Goal: Task Accomplishment & Management: Manage account settings

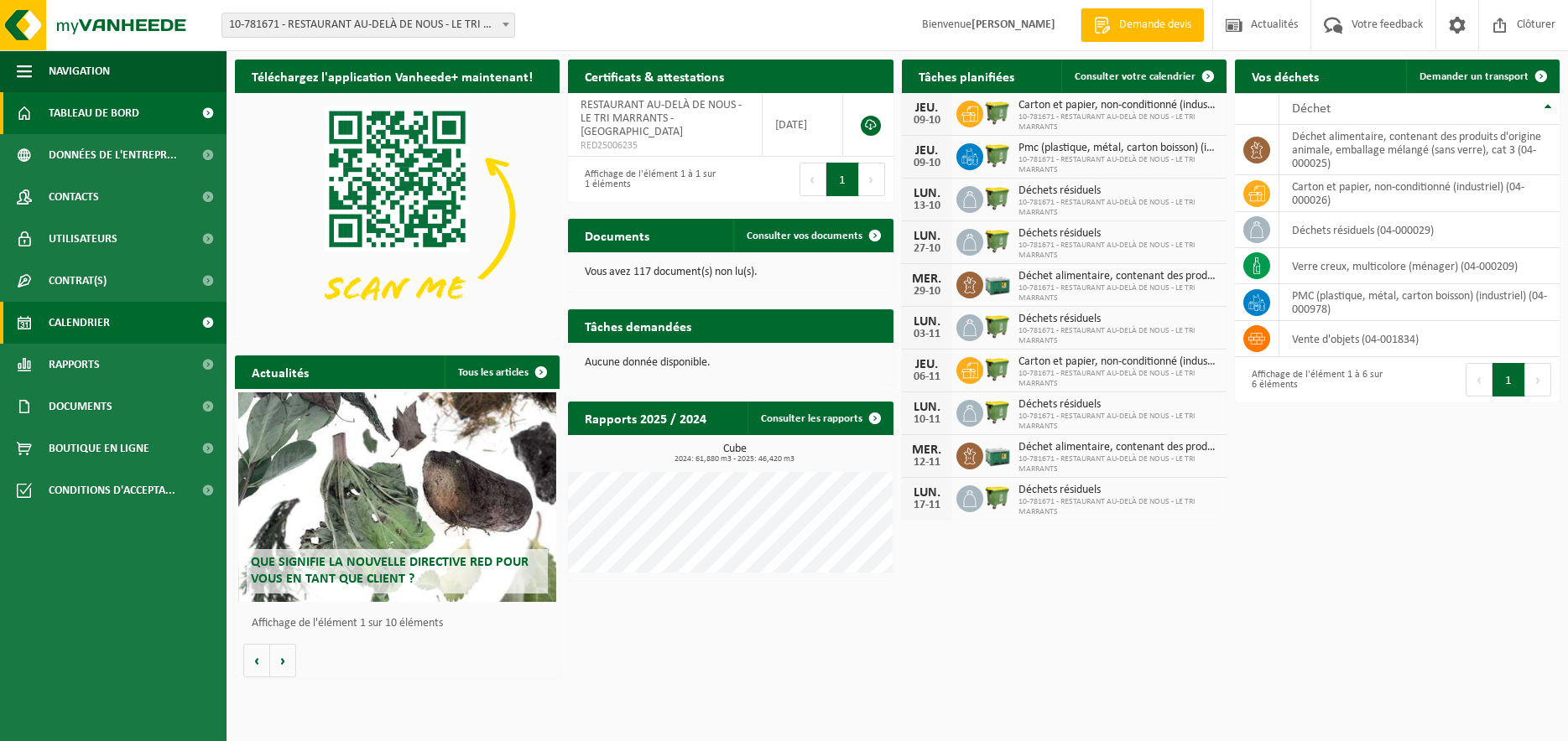
click at [97, 322] on span "Calendrier" at bounding box center [80, 323] width 62 height 42
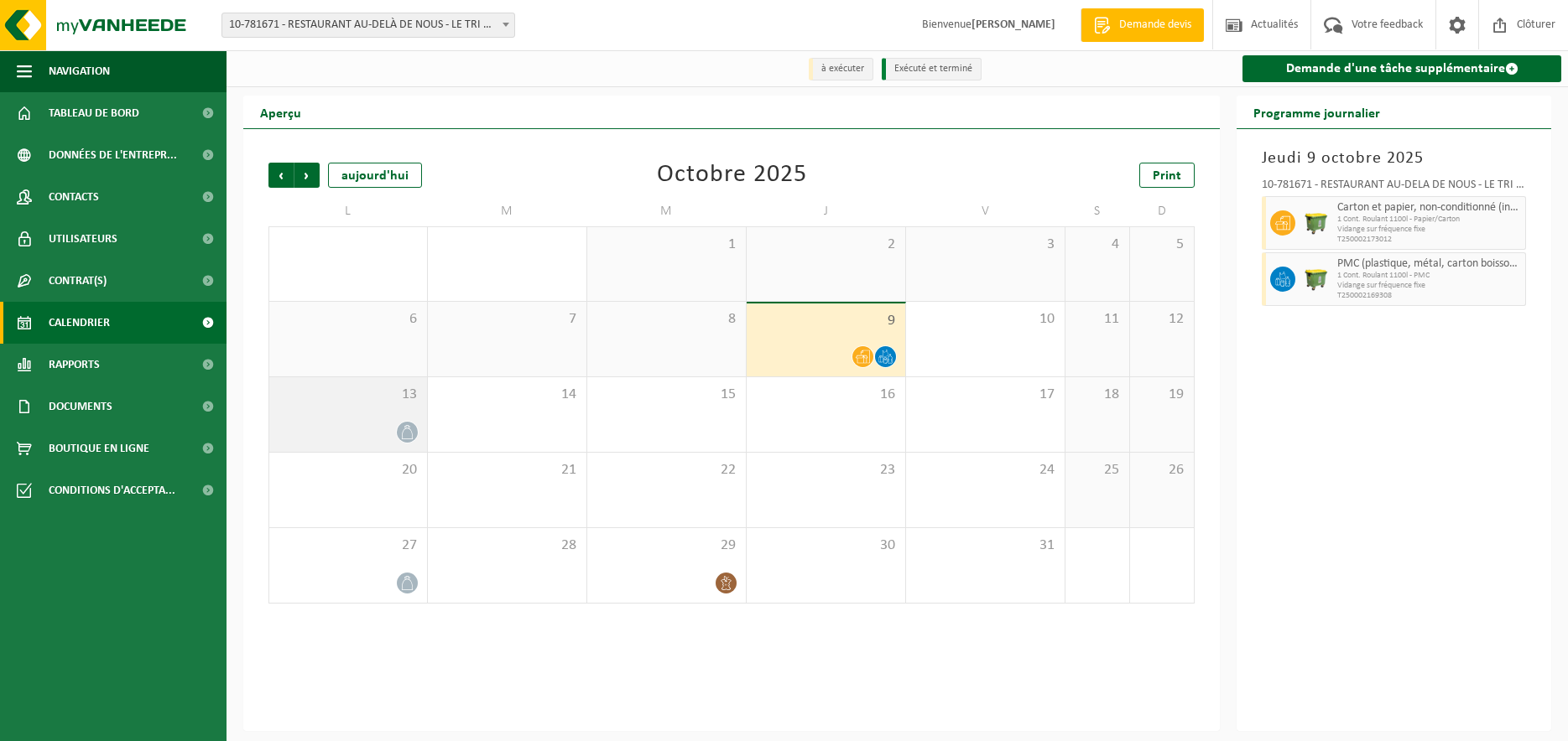
click at [411, 433] on icon at bounding box center [407, 432] width 14 height 14
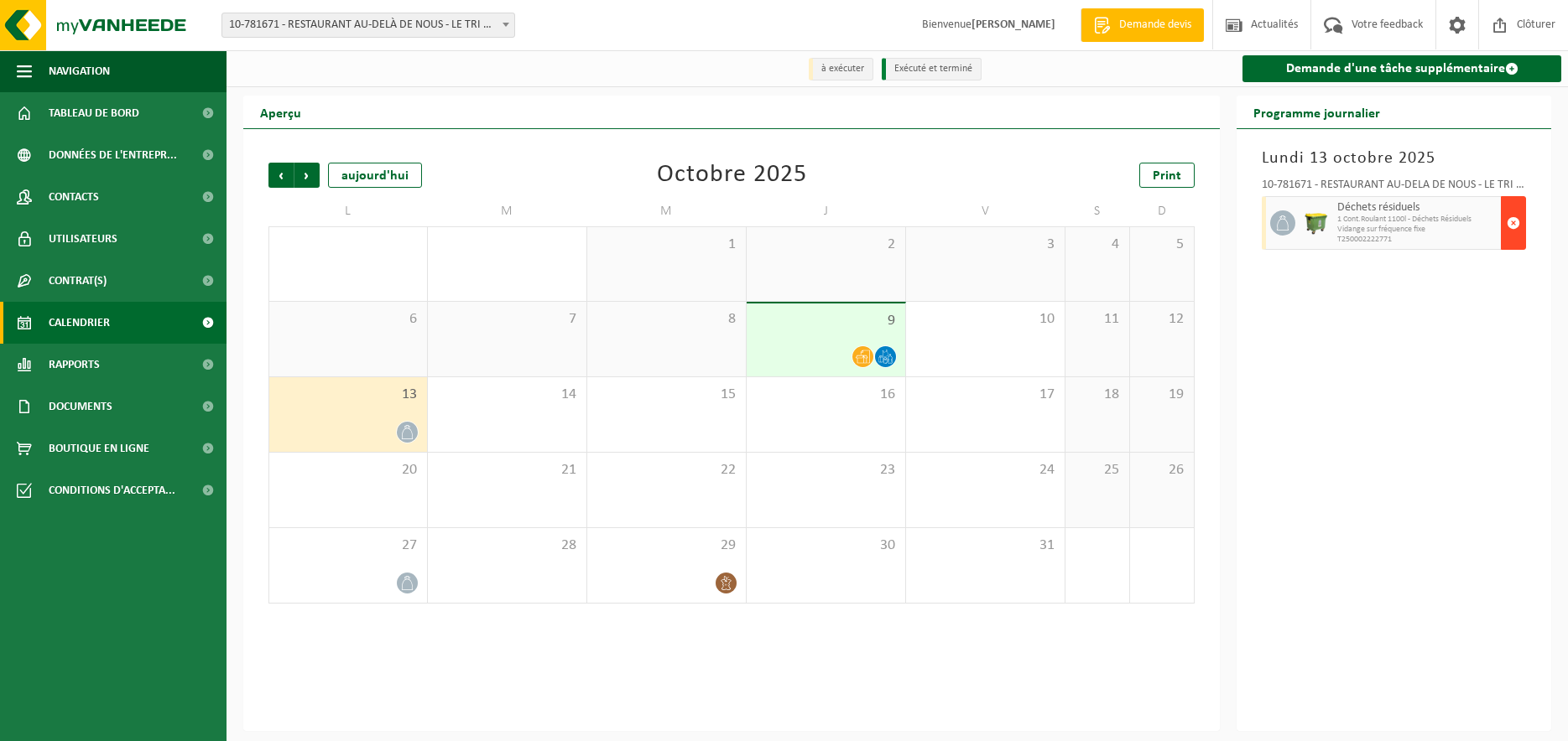
click at [1515, 227] on span "button" at bounding box center [1514, 223] width 14 height 33
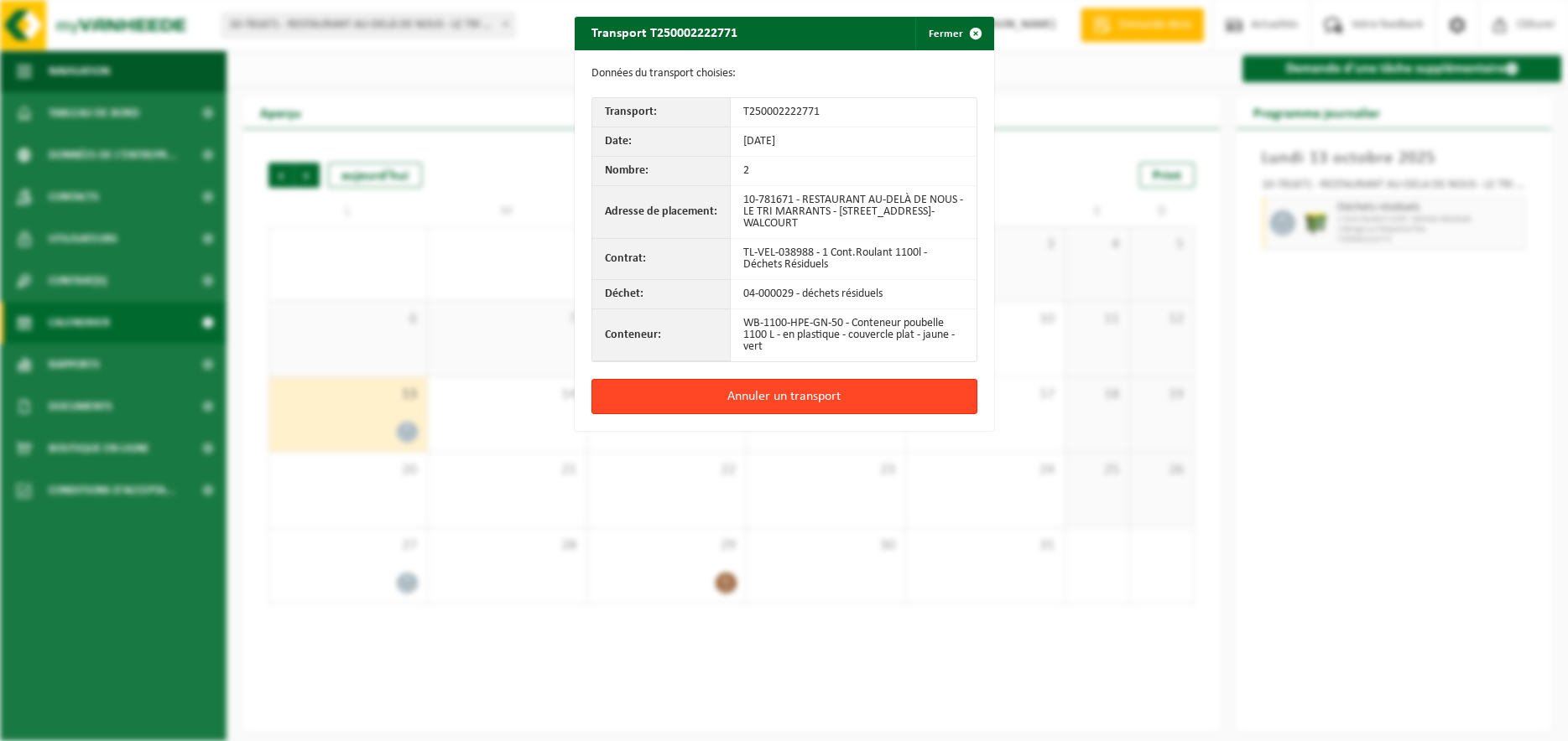
click at [846, 396] on button "Annuler un transport" at bounding box center [784, 396] width 386 height 35
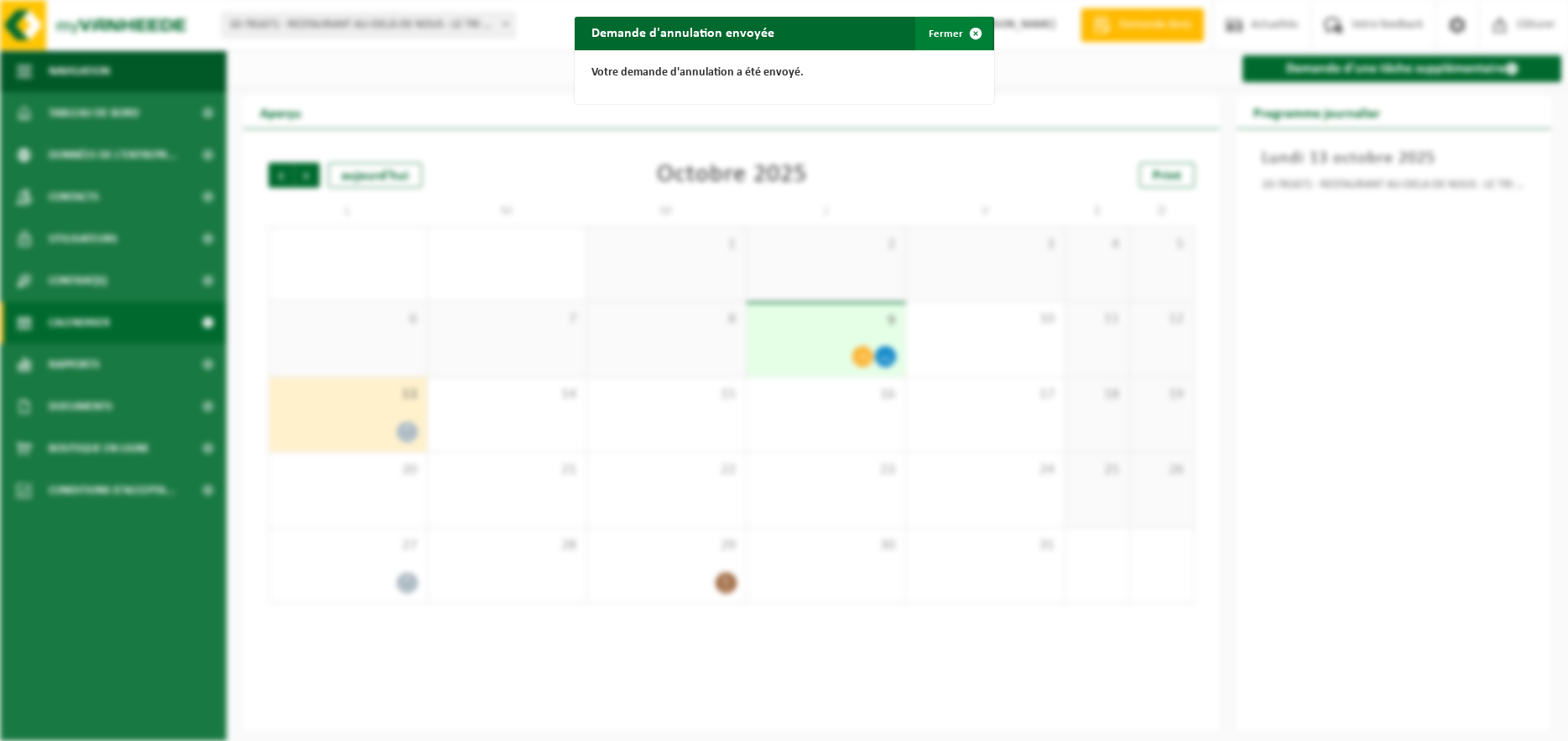
click at [957, 35] on button "Fermer" at bounding box center [953, 33] width 77 height 33
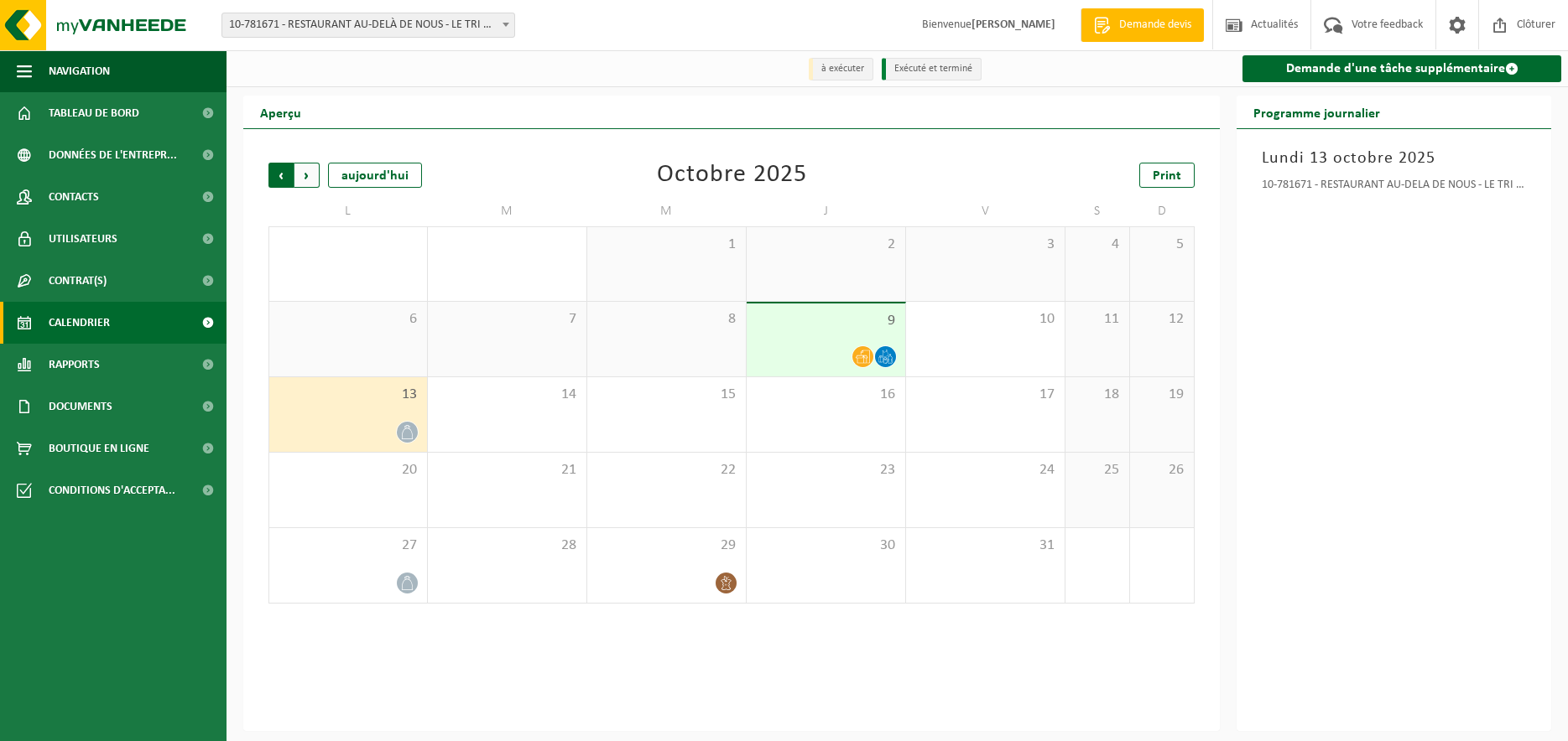
click at [309, 179] on span "Suivant" at bounding box center [307, 176] width 25 height 25
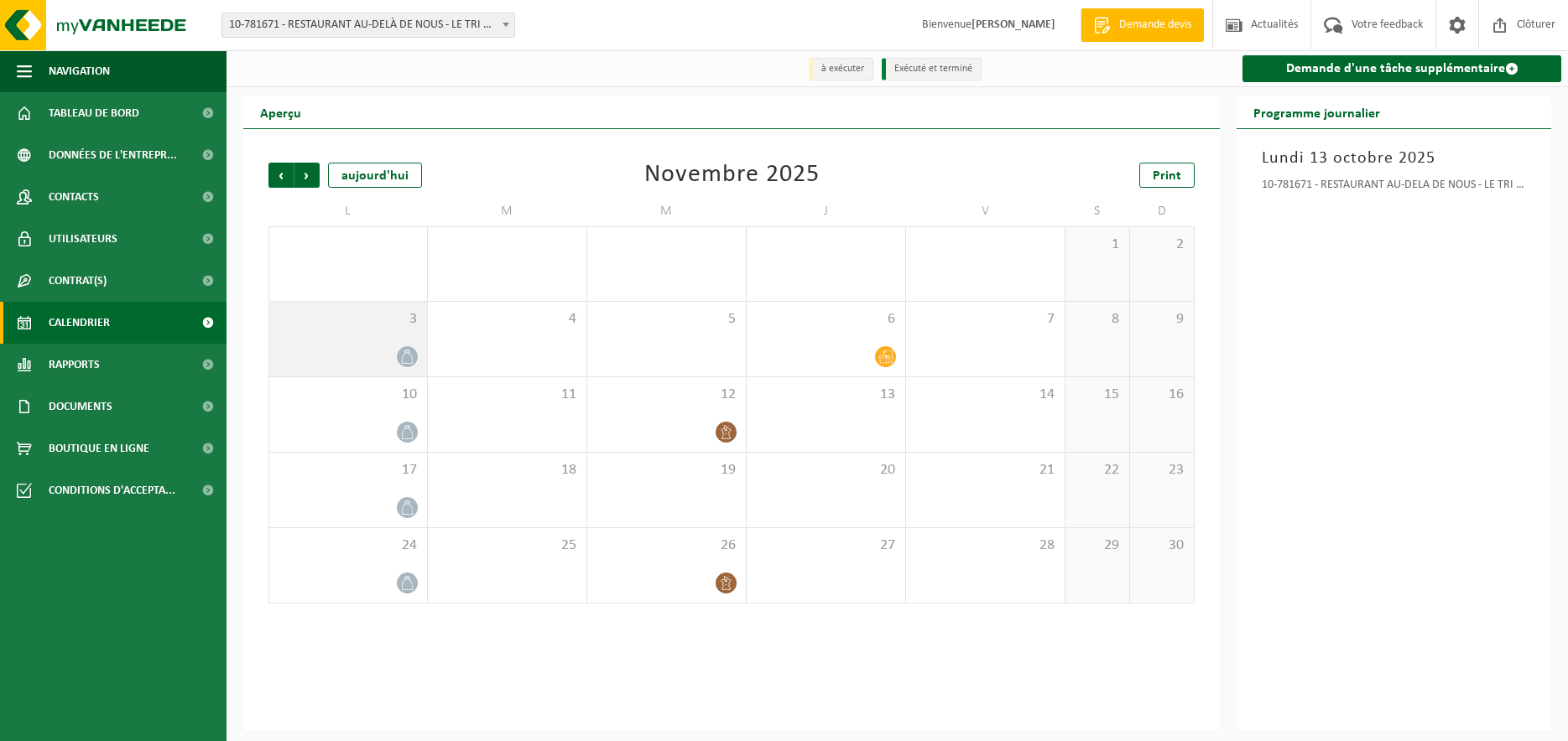
click at [403, 359] on icon at bounding box center [407, 356] width 11 height 14
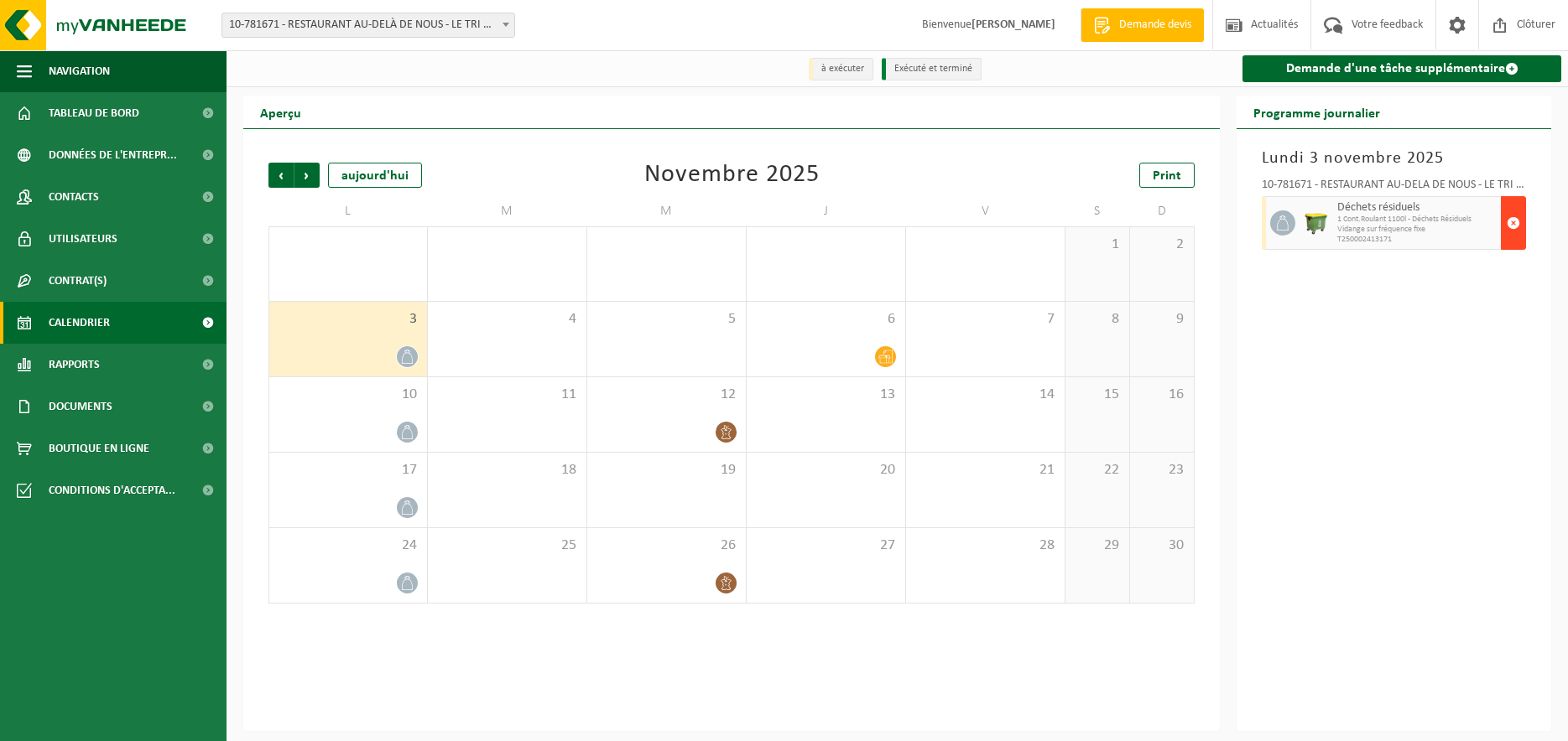
click at [1517, 225] on span "button" at bounding box center [1514, 223] width 14 height 33
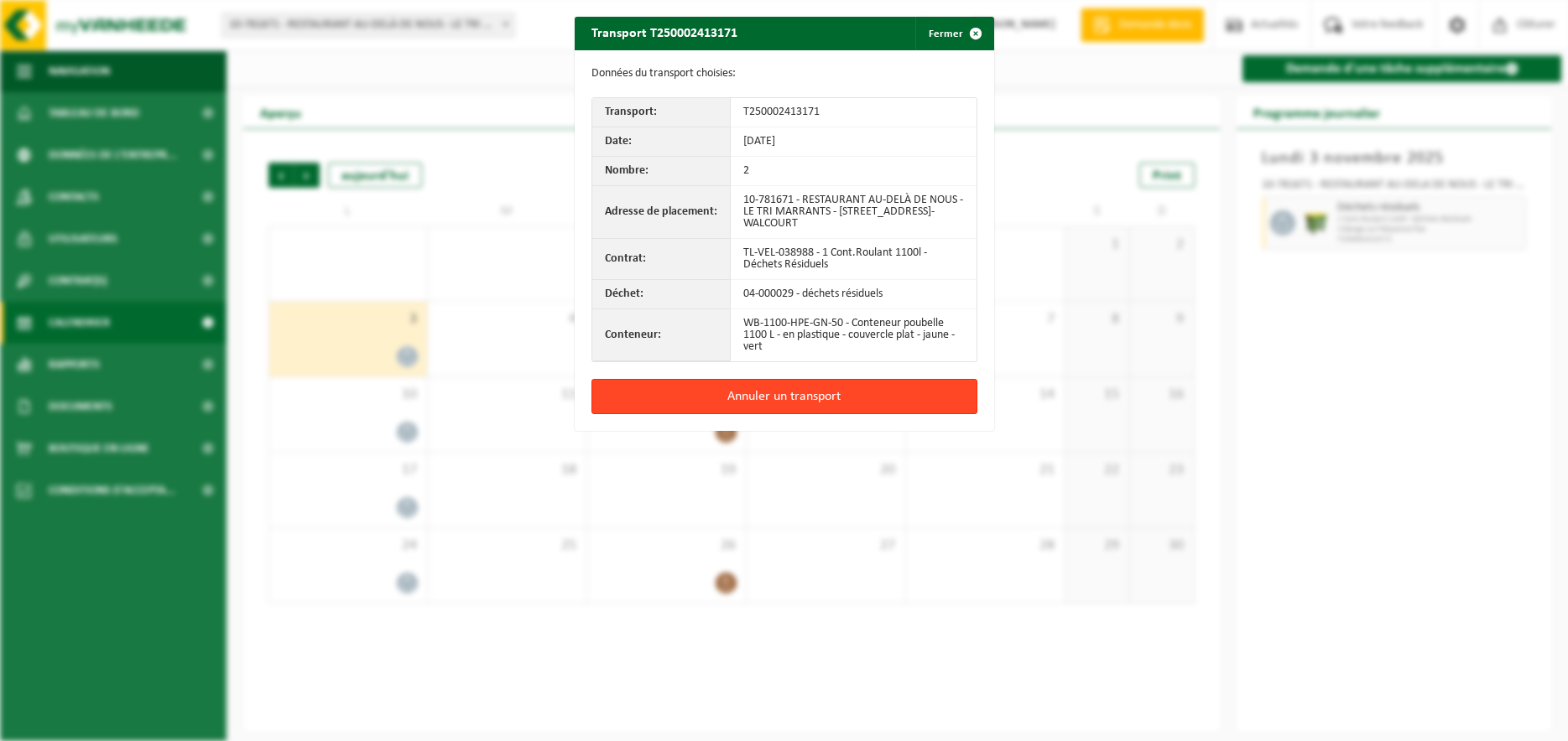
click at [801, 395] on button "Annuler un transport" at bounding box center [784, 396] width 386 height 35
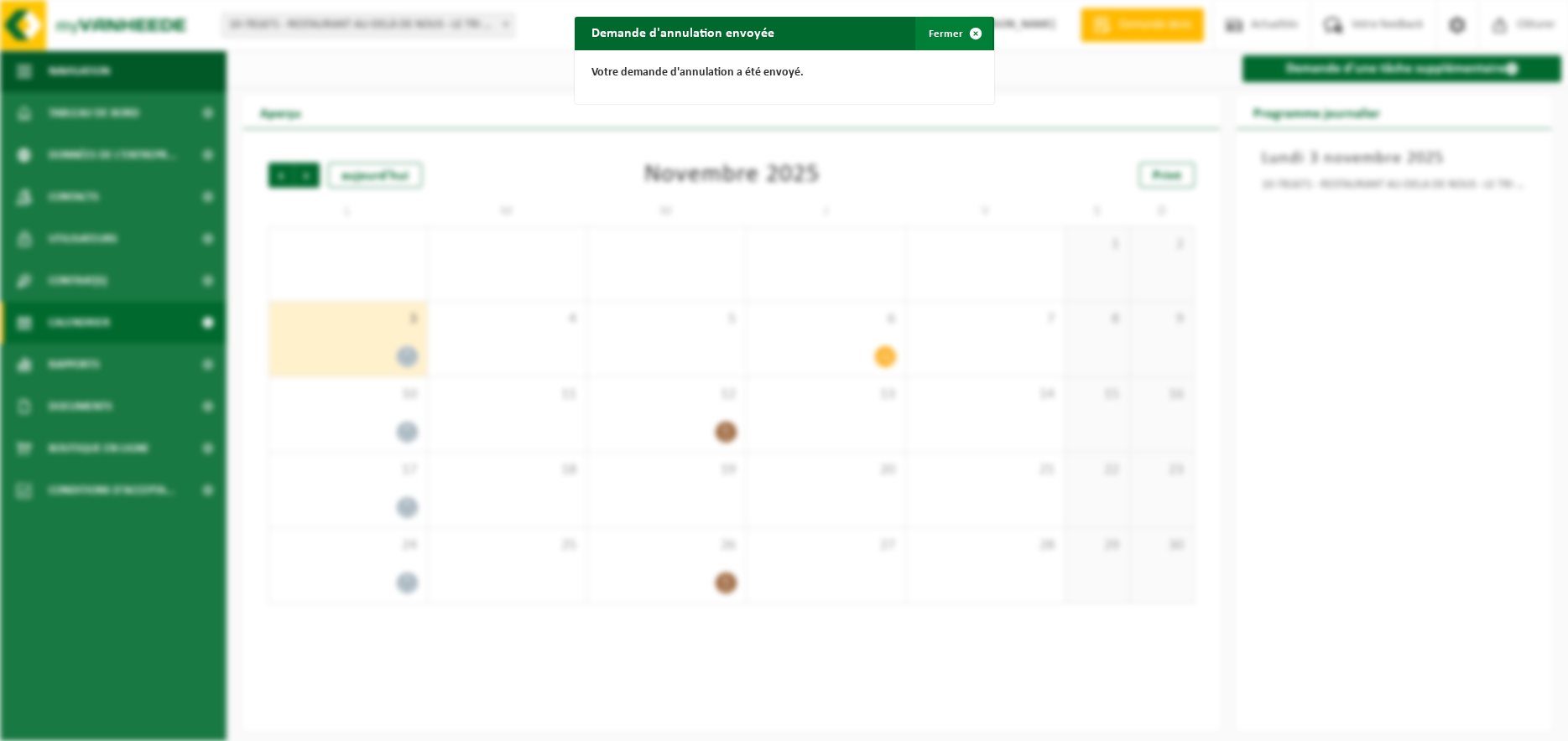
click at [976, 32] on span "button" at bounding box center [975, 33] width 33 height 33
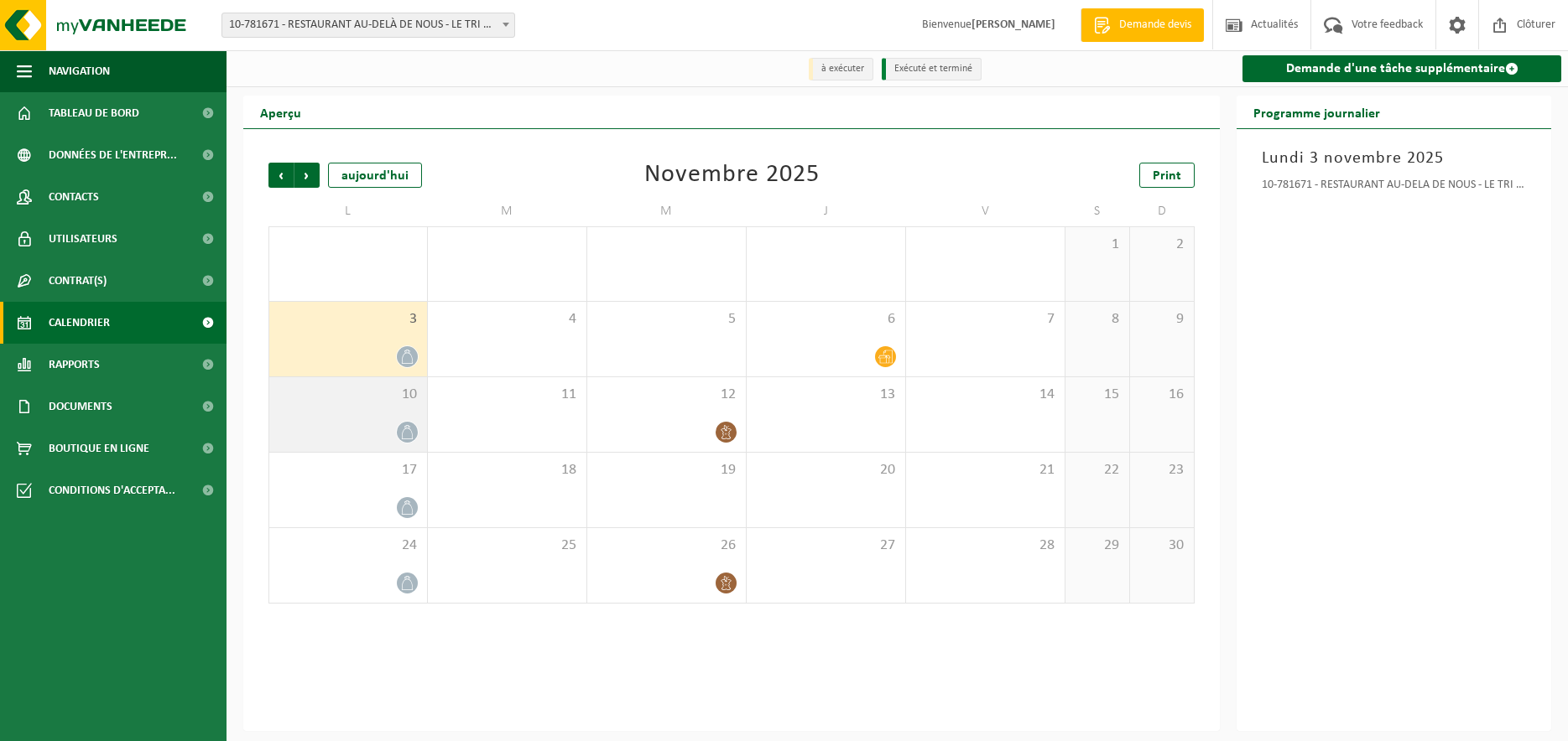
click at [404, 429] on icon at bounding box center [407, 432] width 14 height 14
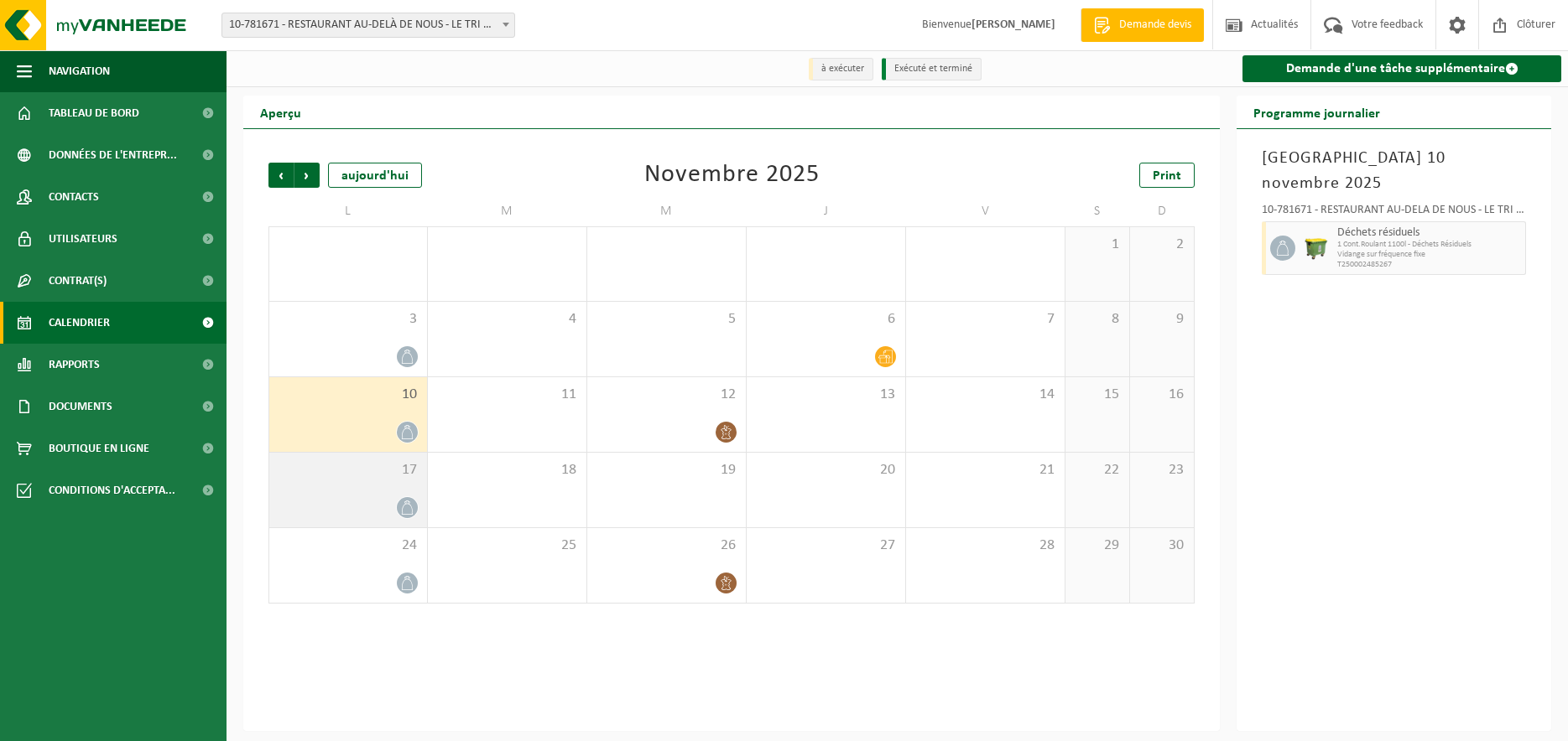
click at [410, 505] on icon at bounding box center [407, 508] width 14 height 14
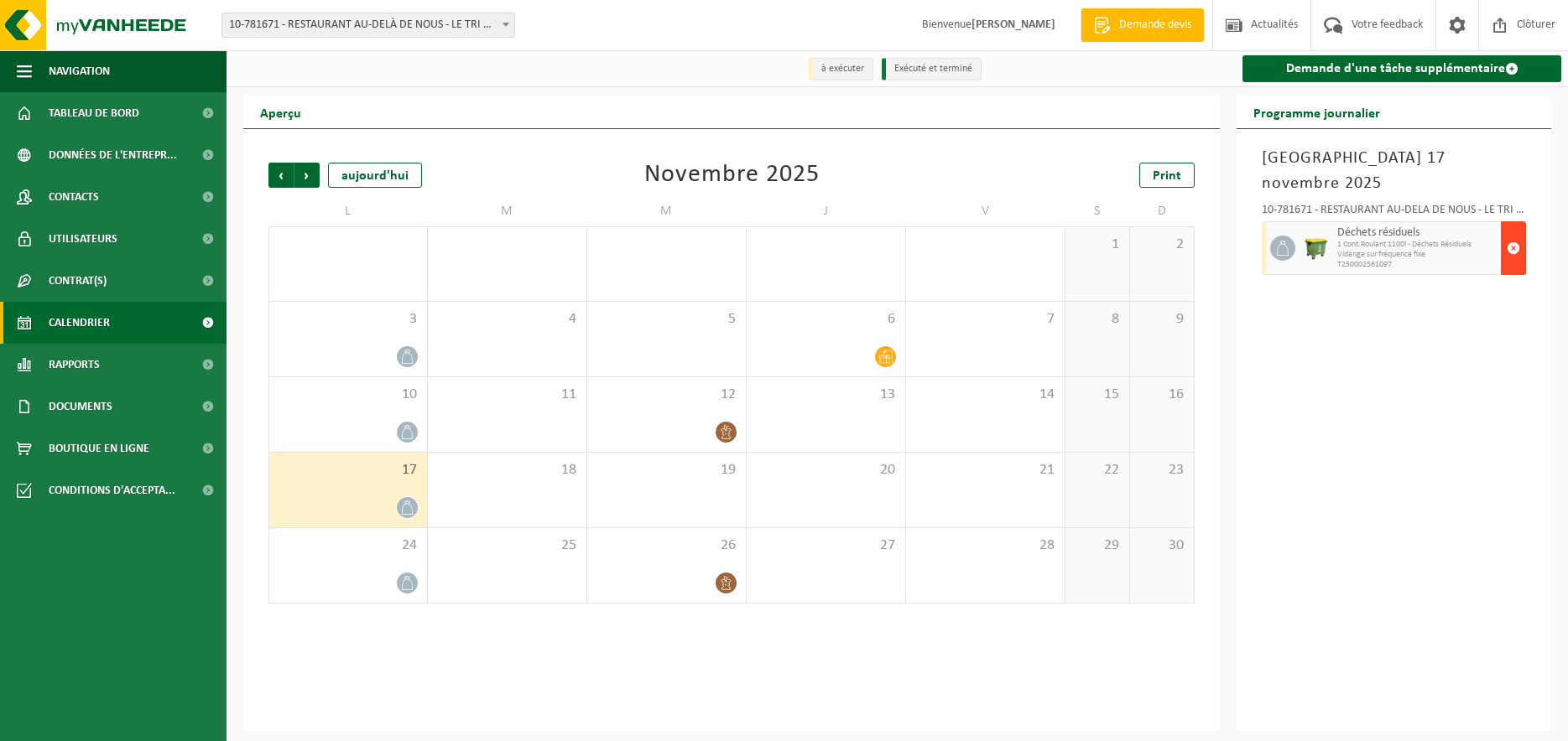
click at [1521, 228] on button "button" at bounding box center [1514, 248] width 25 height 53
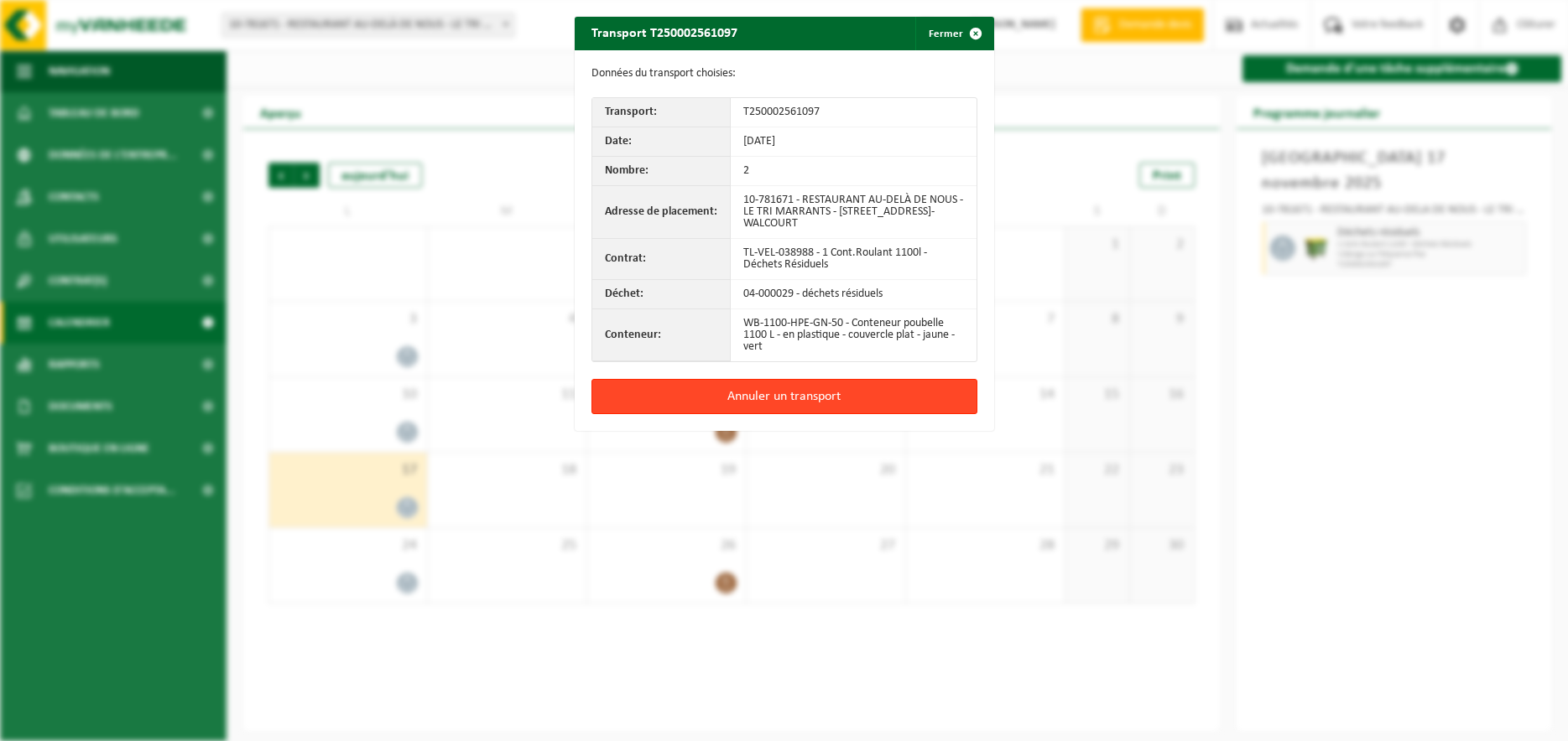
click at [905, 392] on button "Annuler un transport" at bounding box center [784, 396] width 386 height 35
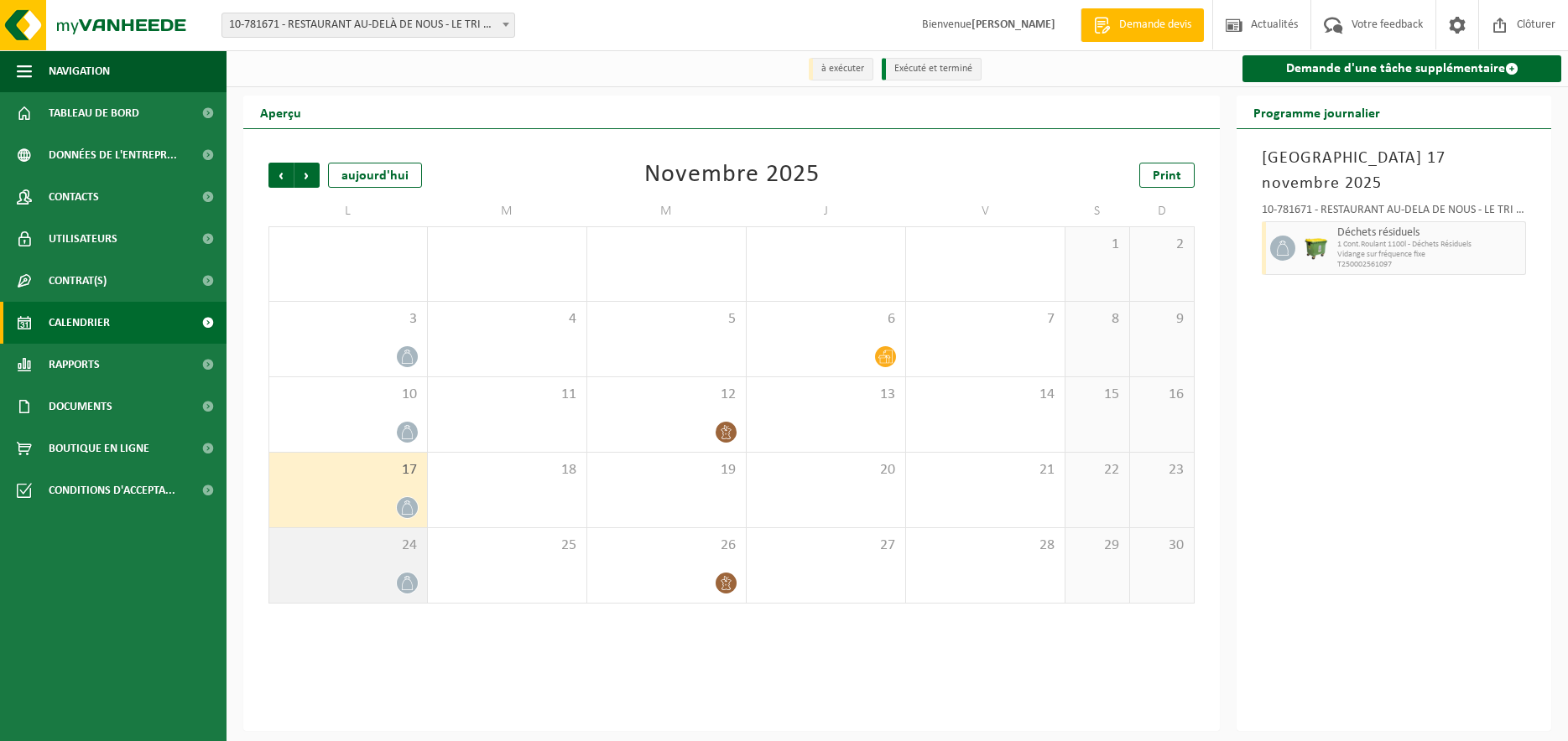
click at [401, 586] on icon at bounding box center [407, 584] width 14 height 14
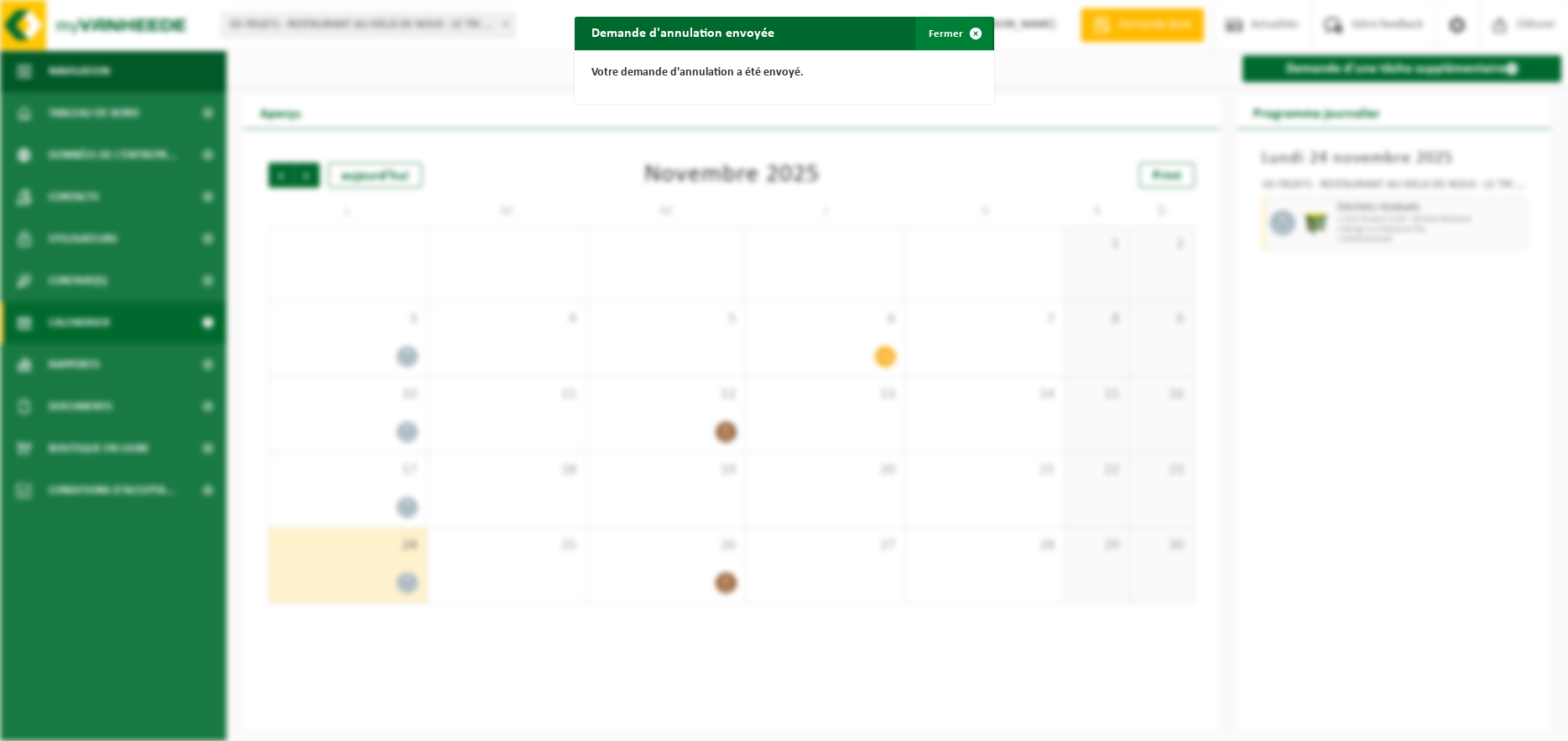
click at [942, 31] on button "Fermer" at bounding box center [953, 33] width 77 height 33
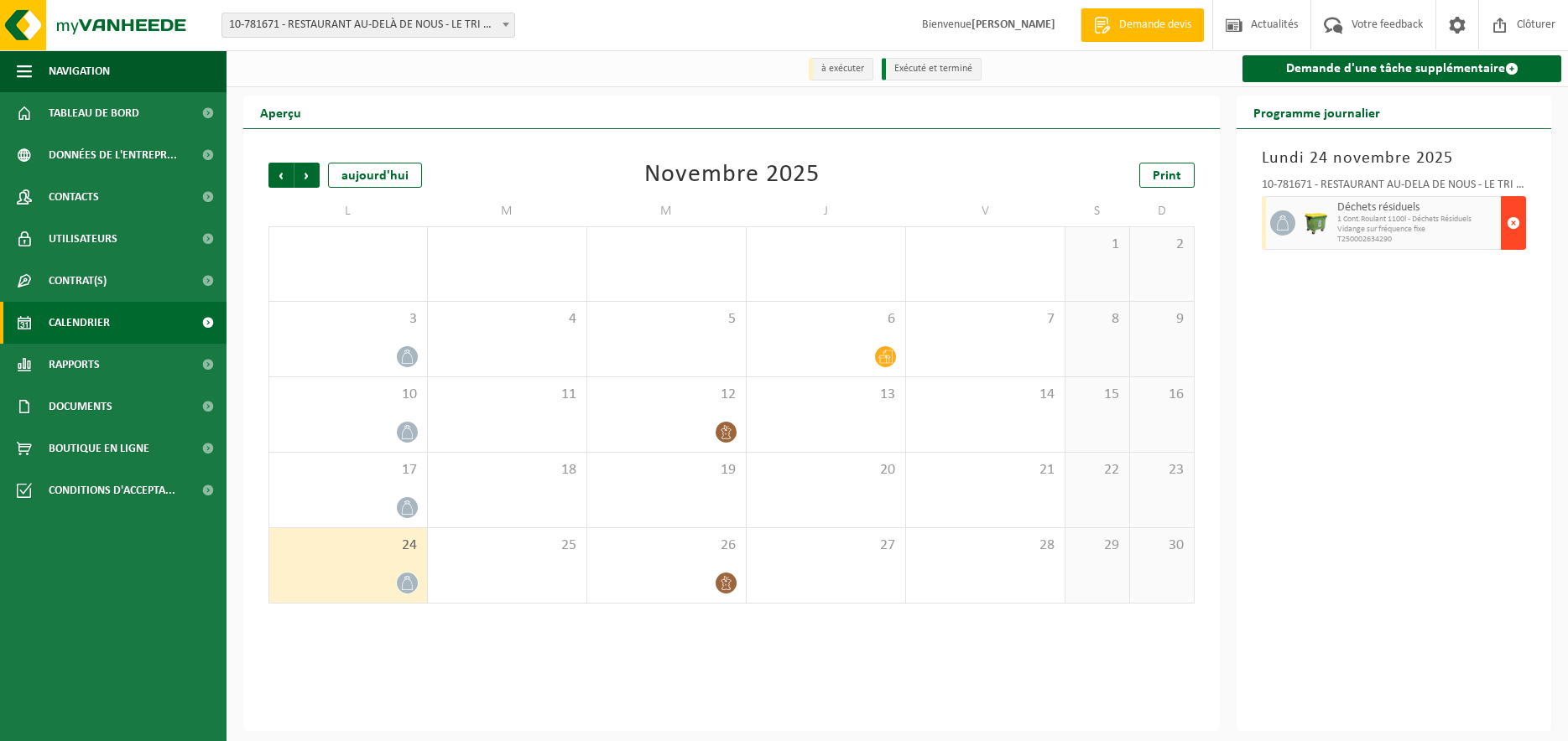
click at [1516, 223] on span "button" at bounding box center [1514, 223] width 14 height 33
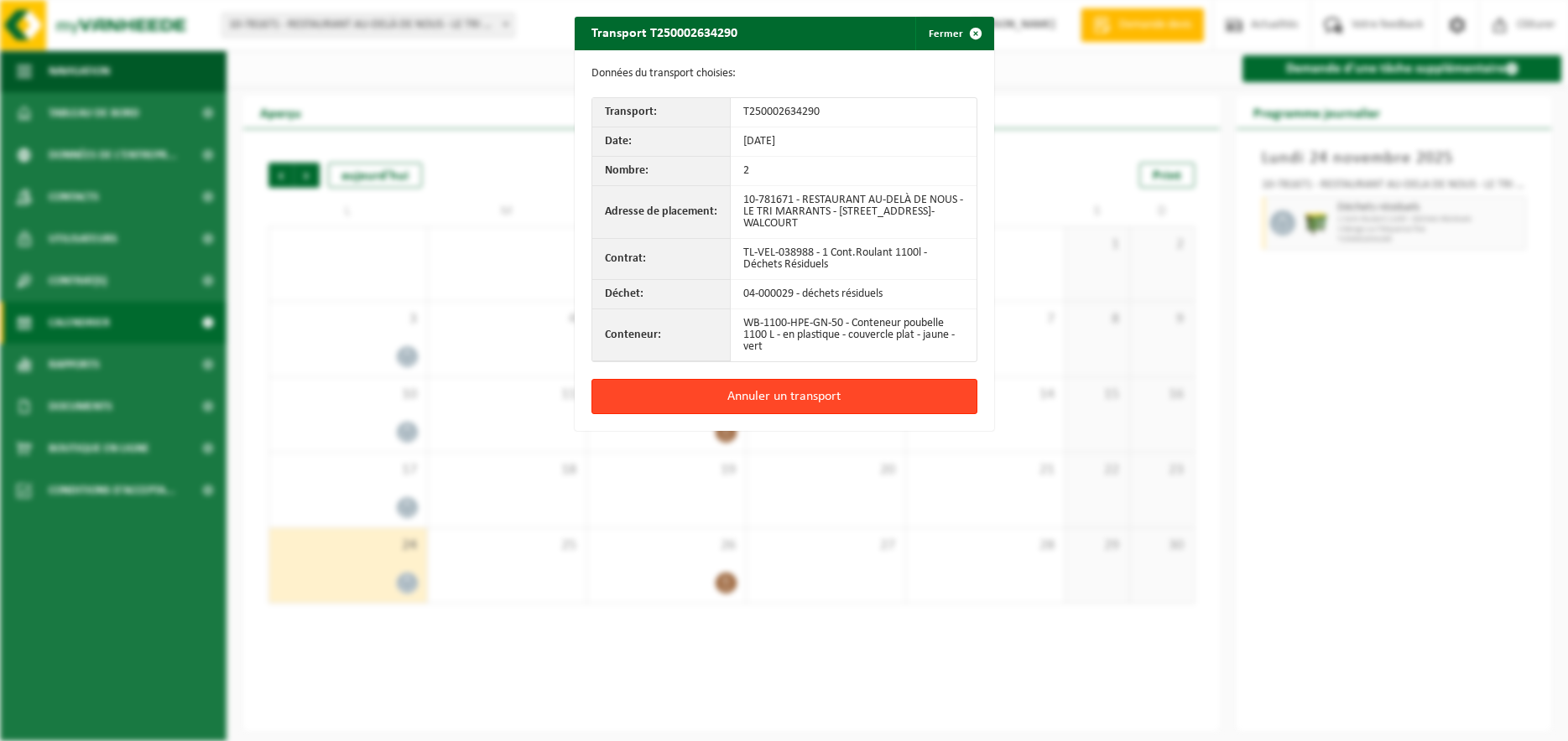
click at [849, 392] on button "Annuler un transport" at bounding box center [784, 396] width 386 height 35
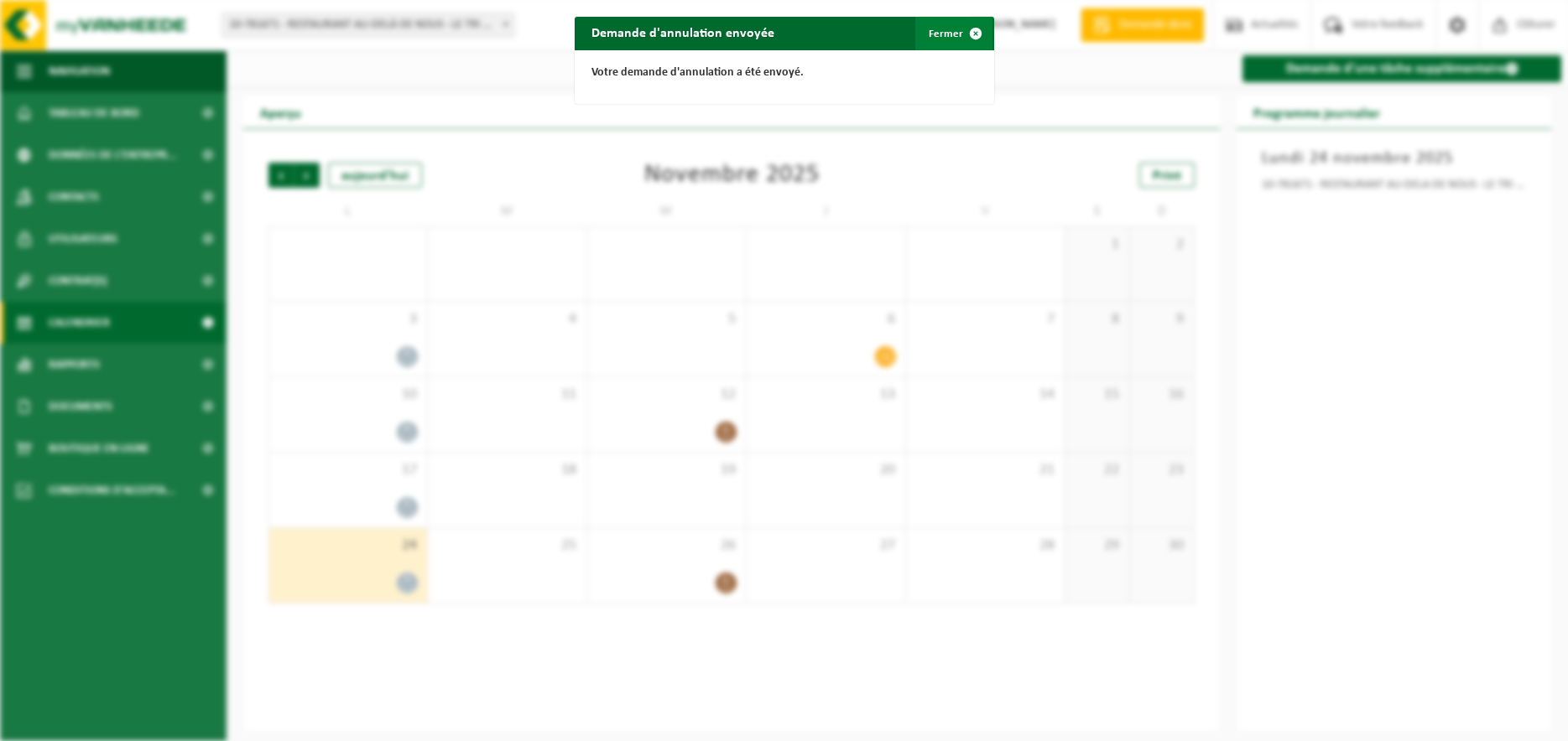
click at [961, 39] on span "button" at bounding box center [975, 33] width 33 height 33
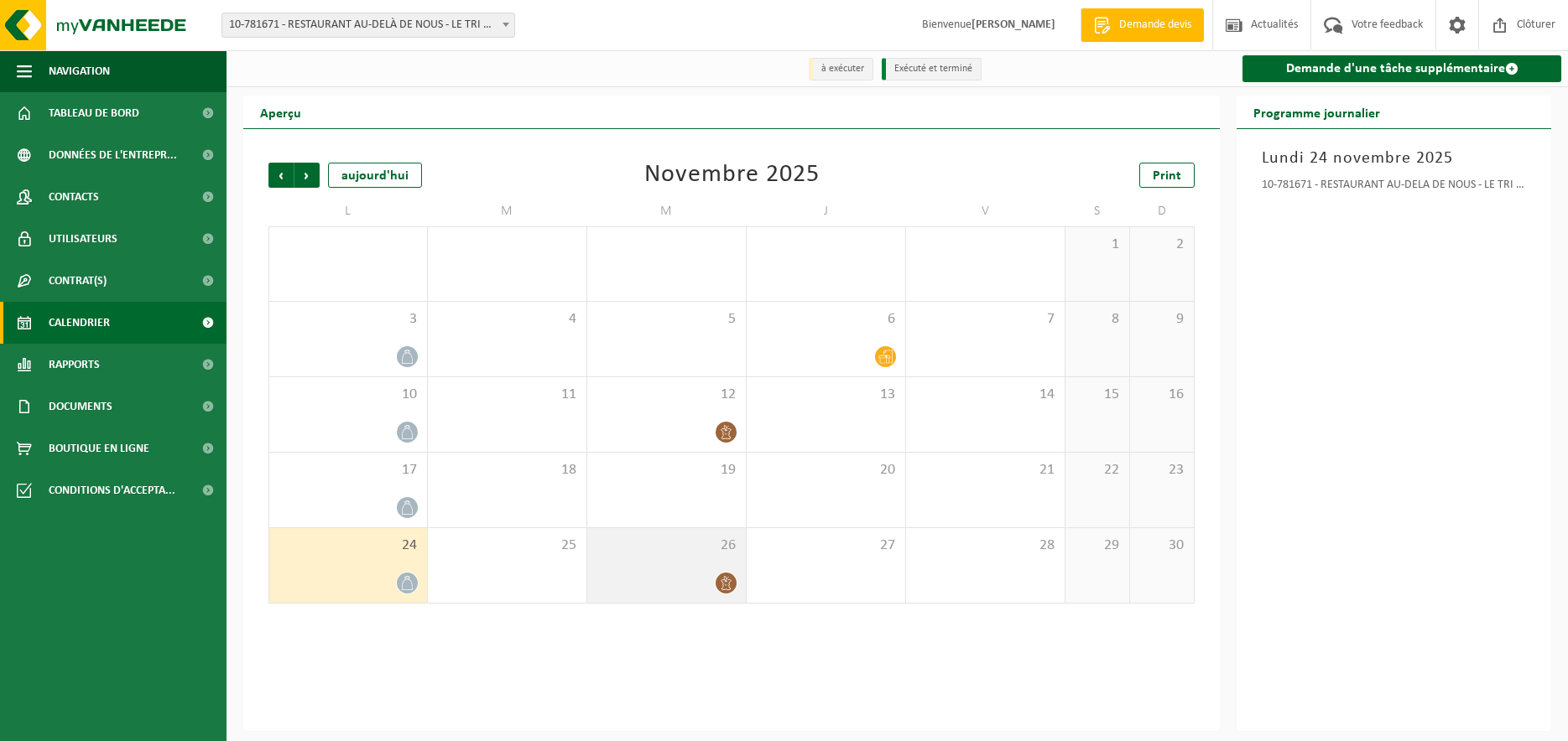
click at [722, 584] on icon at bounding box center [726, 584] width 14 height 14
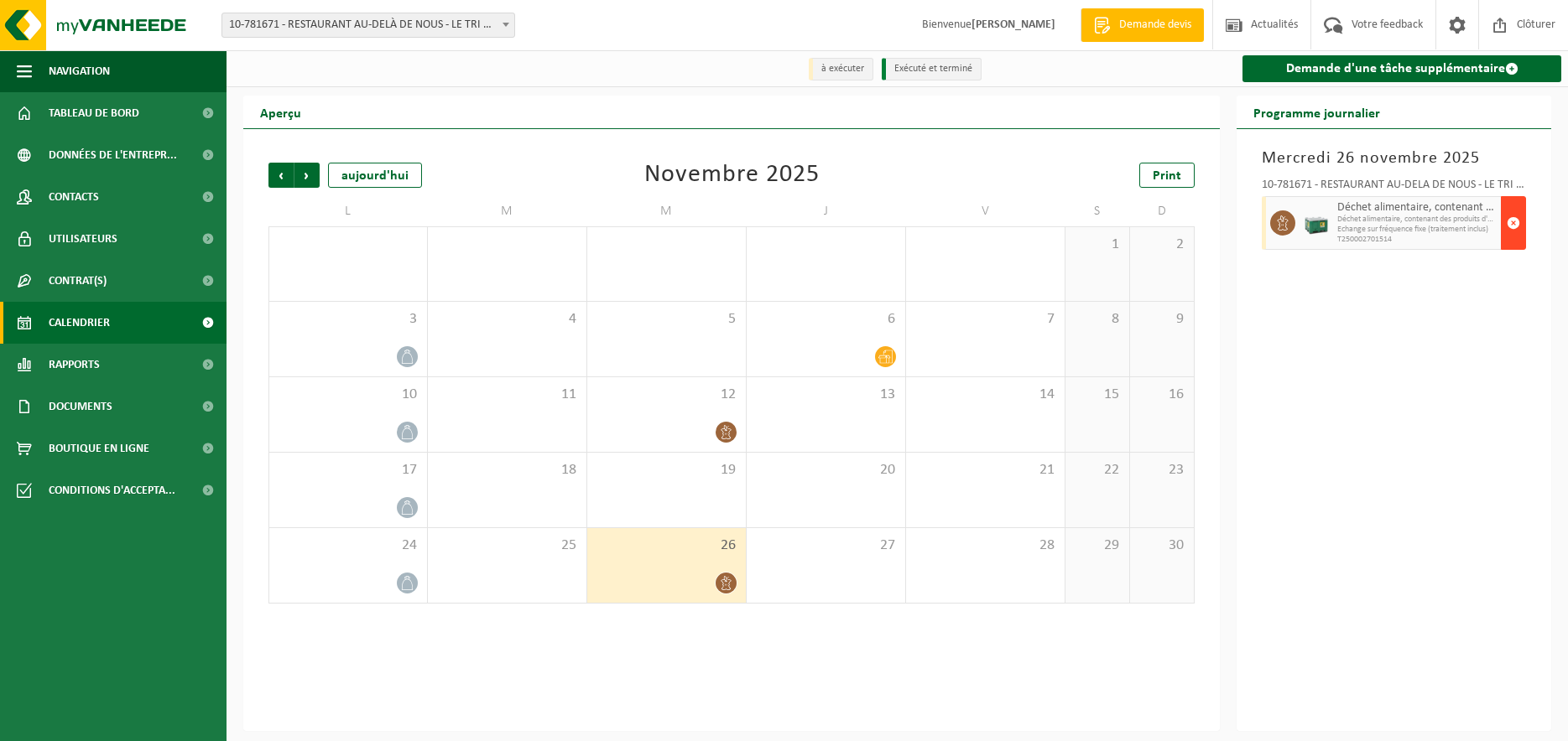
click at [1516, 223] on span "button" at bounding box center [1514, 223] width 14 height 33
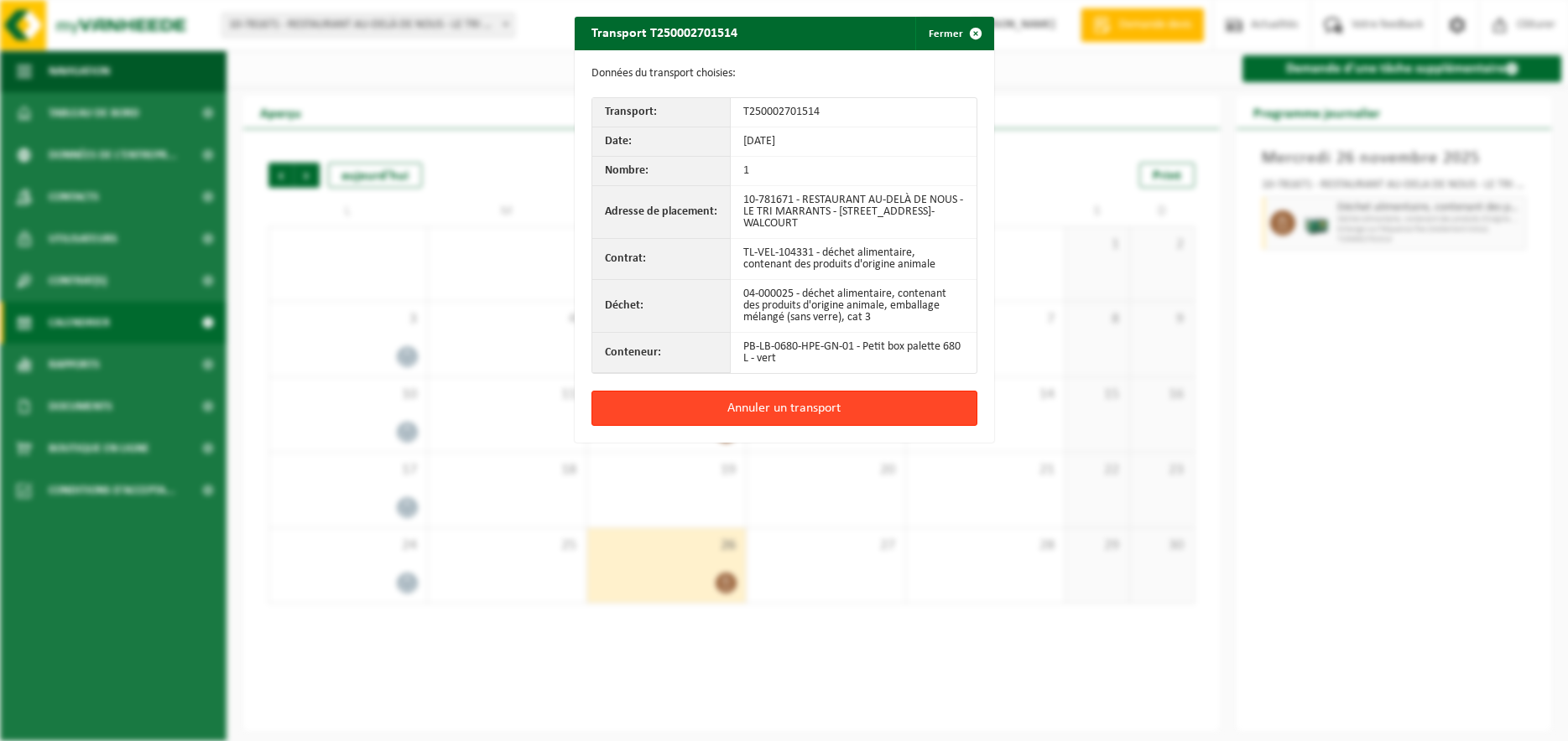
click at [826, 409] on button "Annuler un transport" at bounding box center [784, 408] width 386 height 35
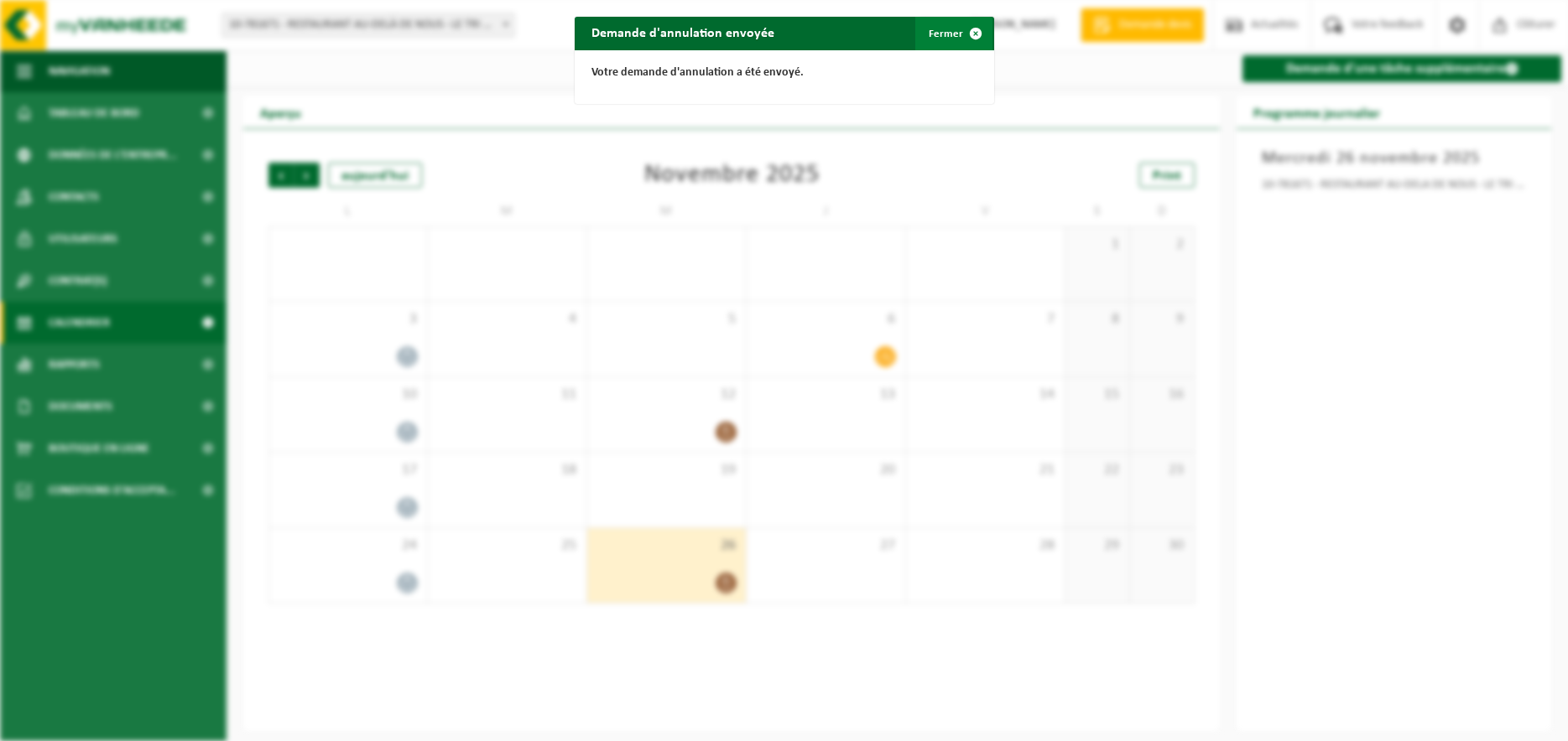
click at [950, 37] on button "Fermer" at bounding box center [953, 33] width 77 height 33
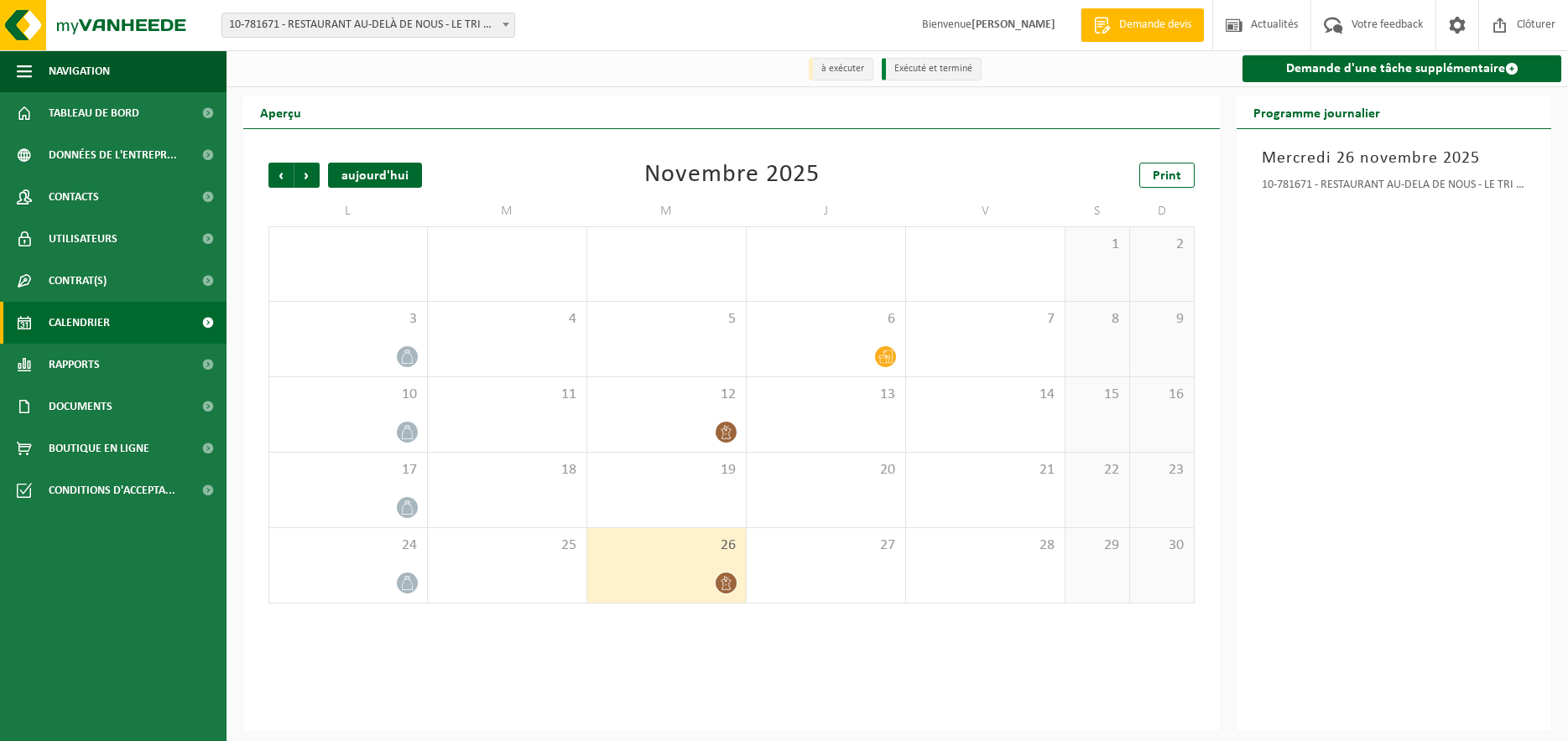
click at [390, 176] on div "aujourd'hui" at bounding box center [375, 176] width 94 height 25
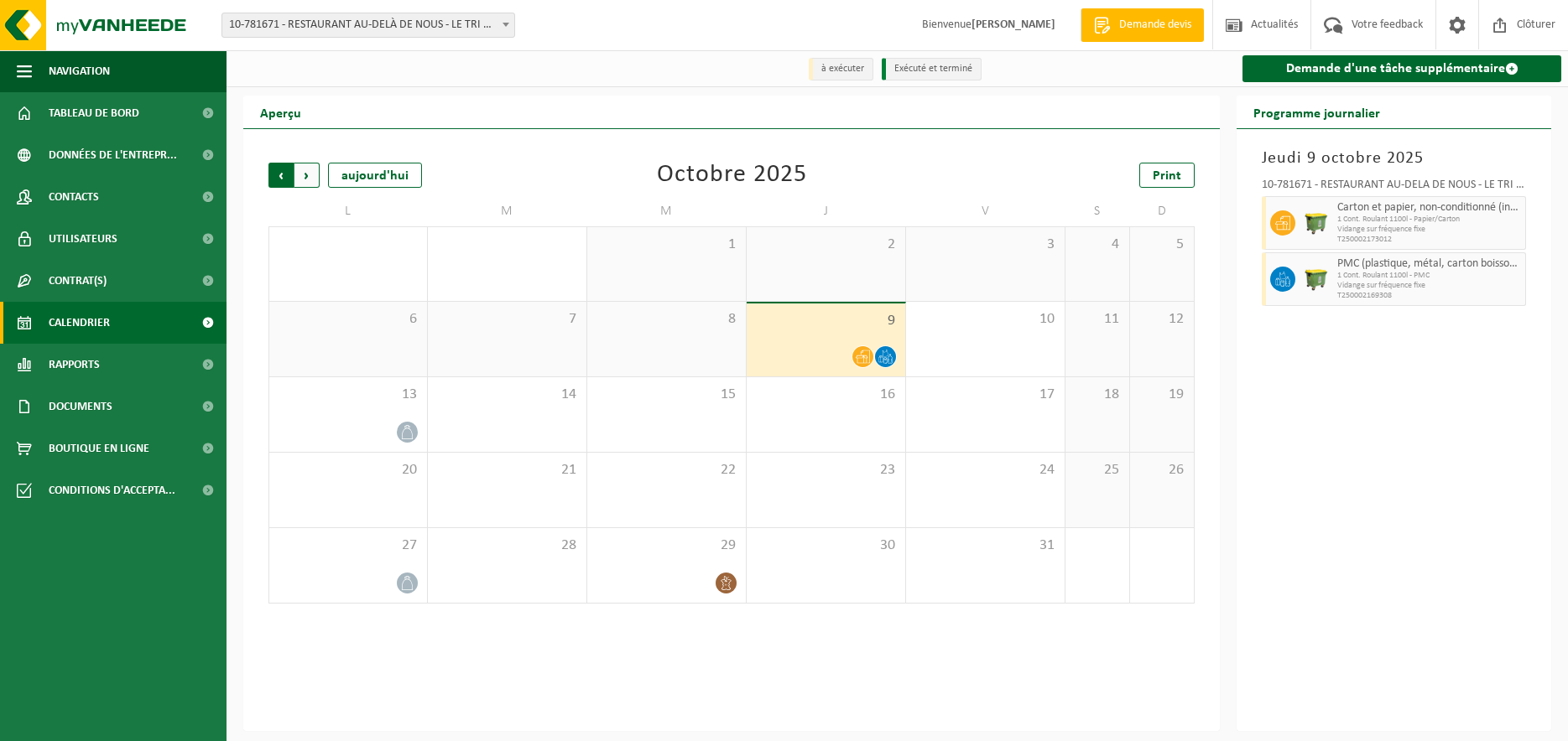
click at [309, 176] on span "Suivant" at bounding box center [307, 176] width 25 height 25
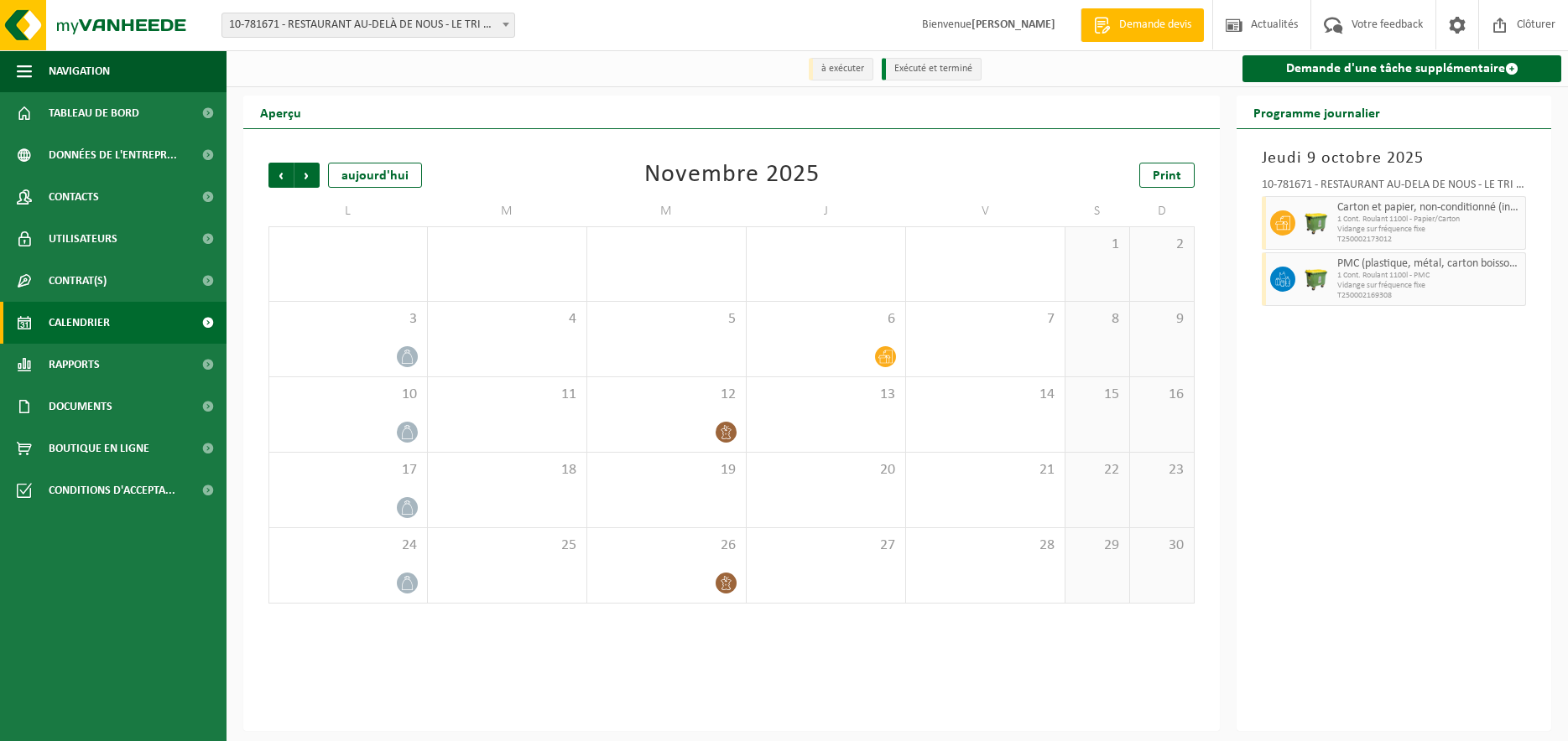
click at [309, 176] on span "Suivant" at bounding box center [307, 176] width 25 height 25
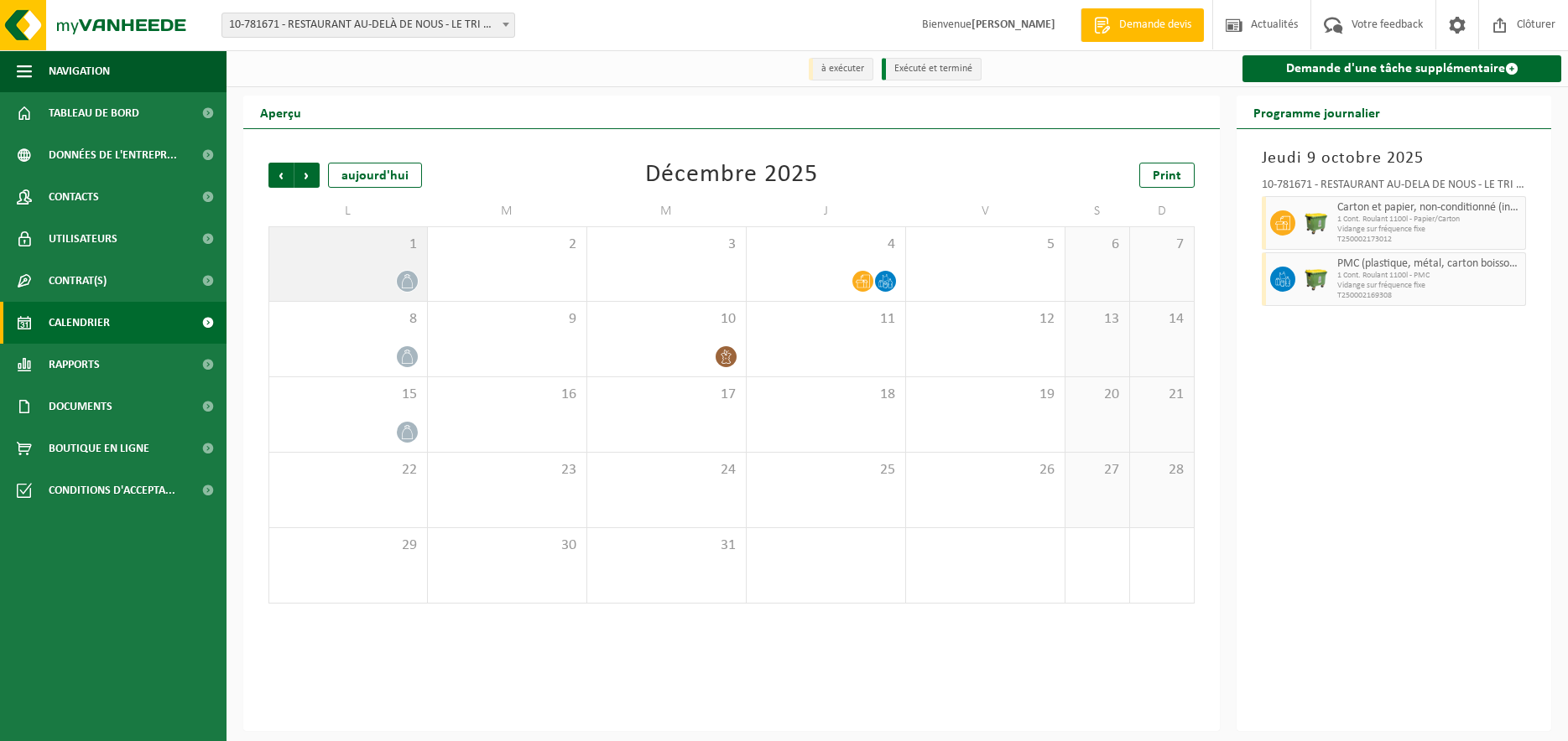
click at [411, 282] on icon at bounding box center [407, 281] width 14 height 14
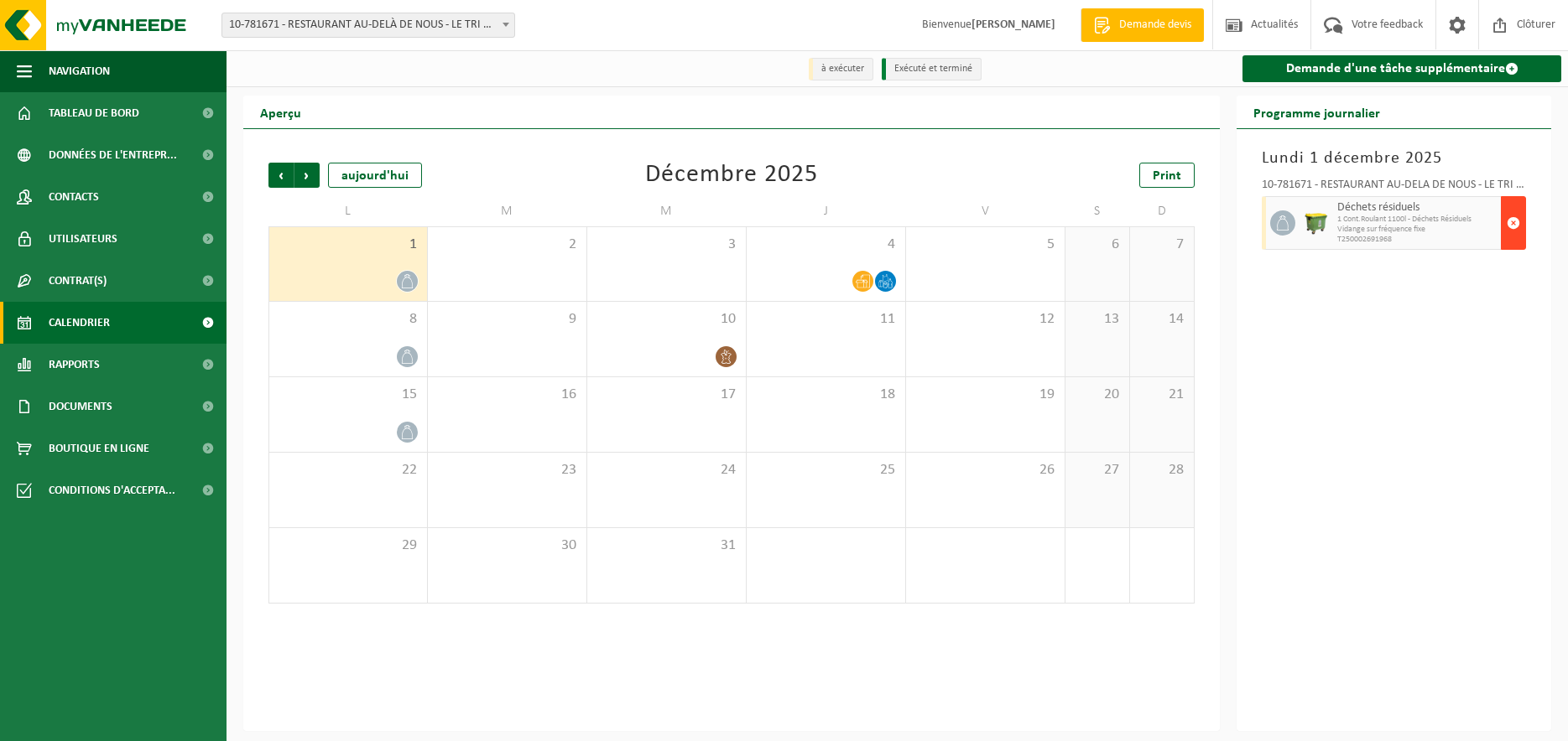
click at [1519, 223] on span "button" at bounding box center [1514, 223] width 14 height 33
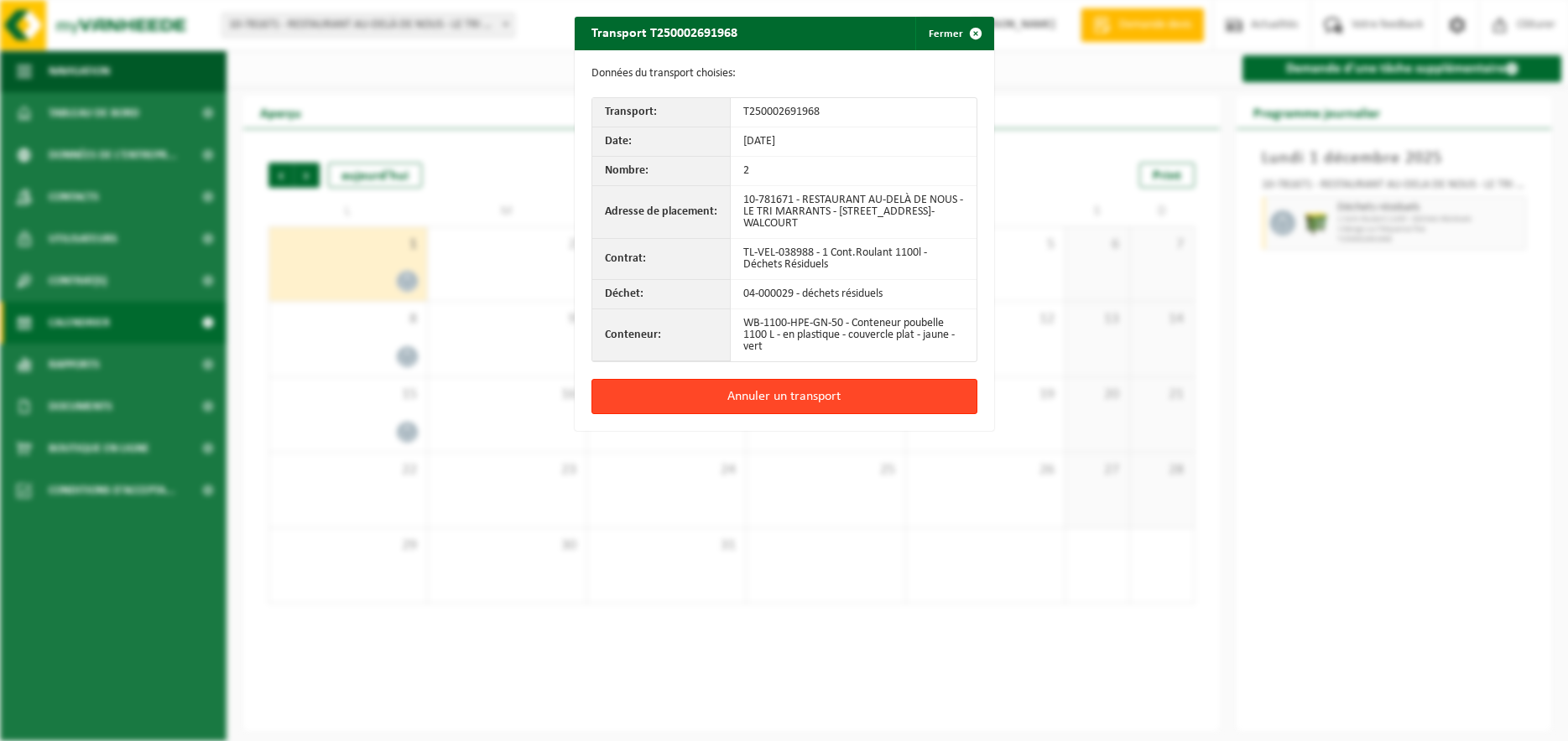
click at [875, 394] on button "Annuler un transport" at bounding box center [784, 396] width 386 height 35
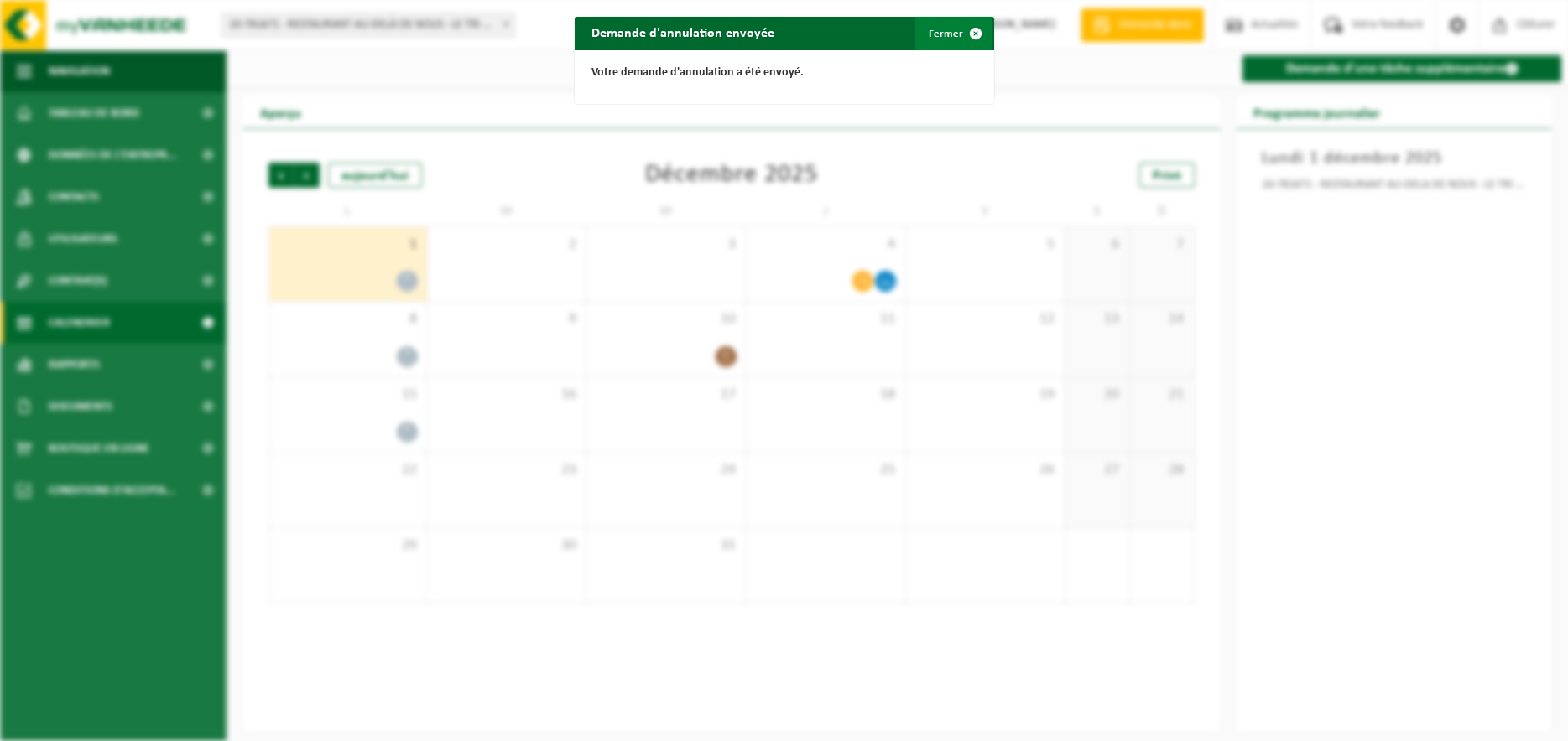
click at [947, 33] on button "Fermer" at bounding box center [953, 33] width 77 height 33
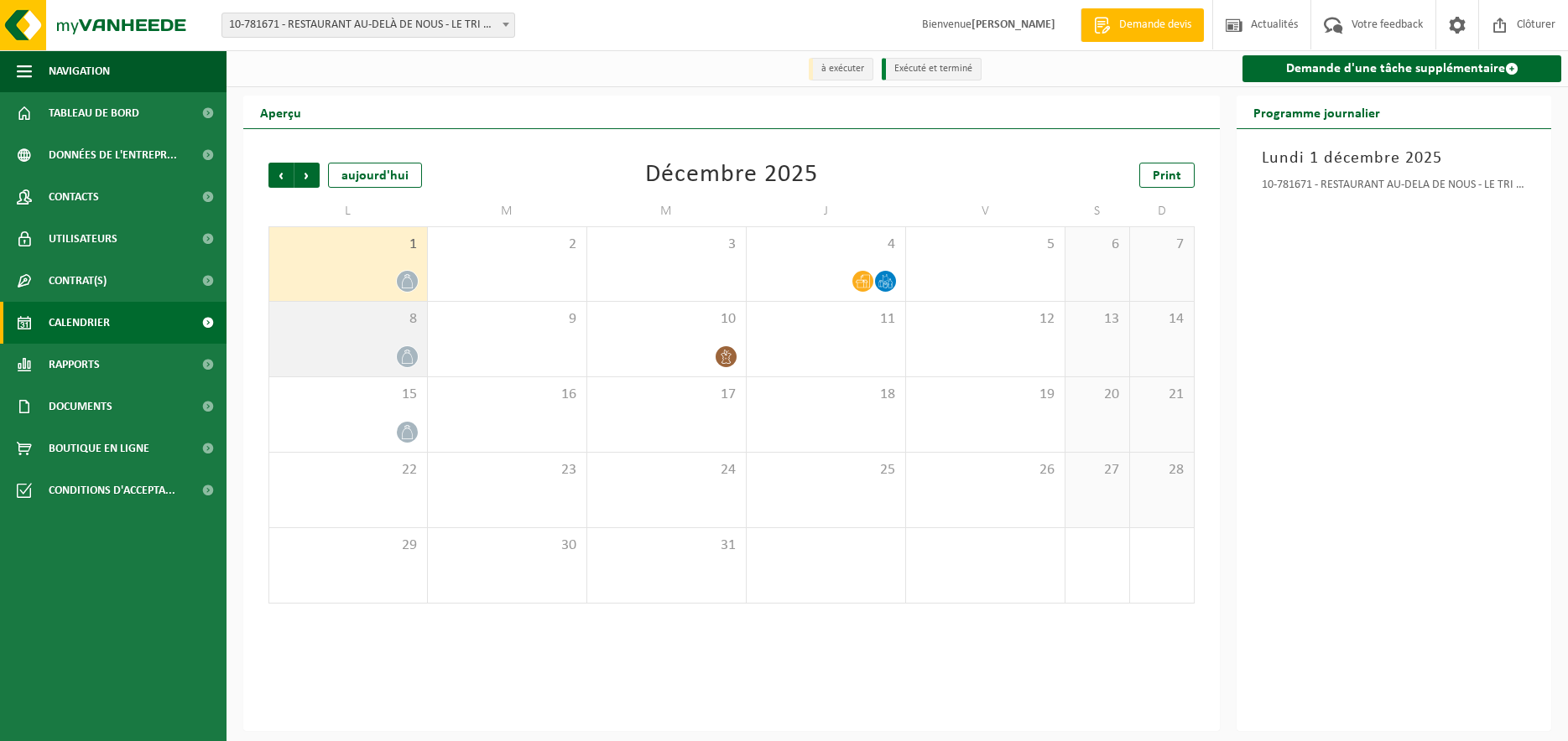
click at [407, 354] on icon at bounding box center [407, 356] width 14 height 14
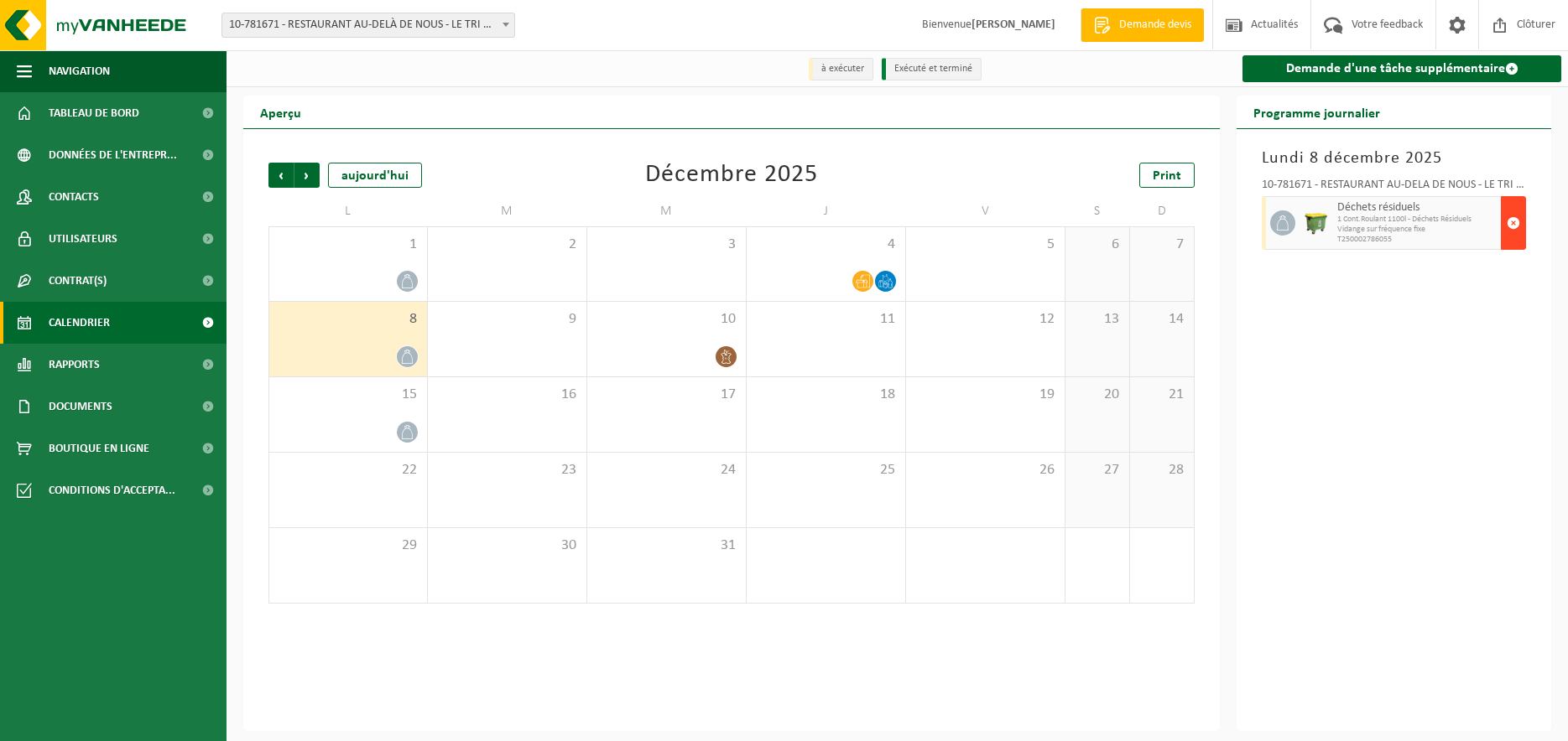
click at [1515, 222] on span "button" at bounding box center [1514, 223] width 14 height 33
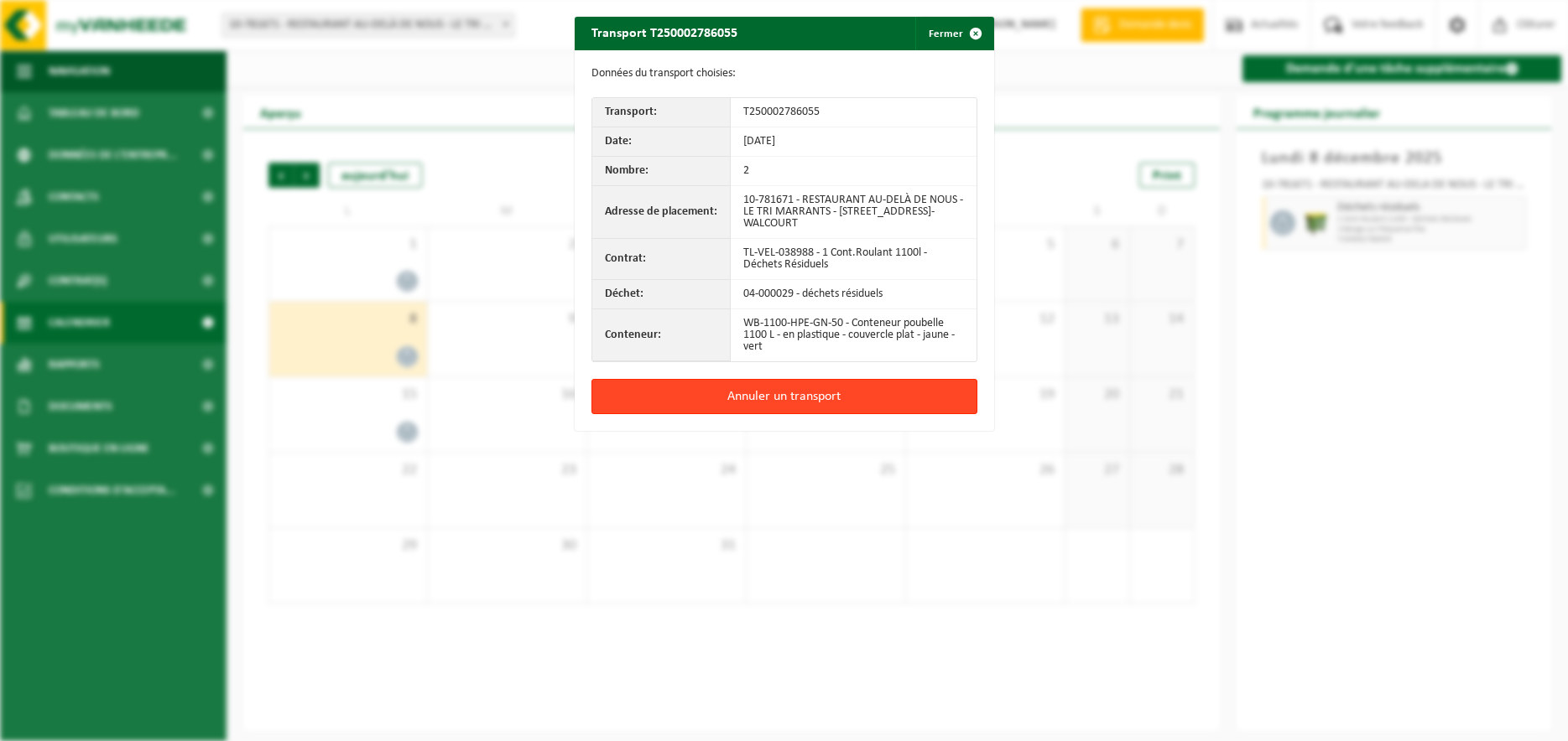
click at [852, 390] on button "Annuler un transport" at bounding box center [784, 396] width 386 height 35
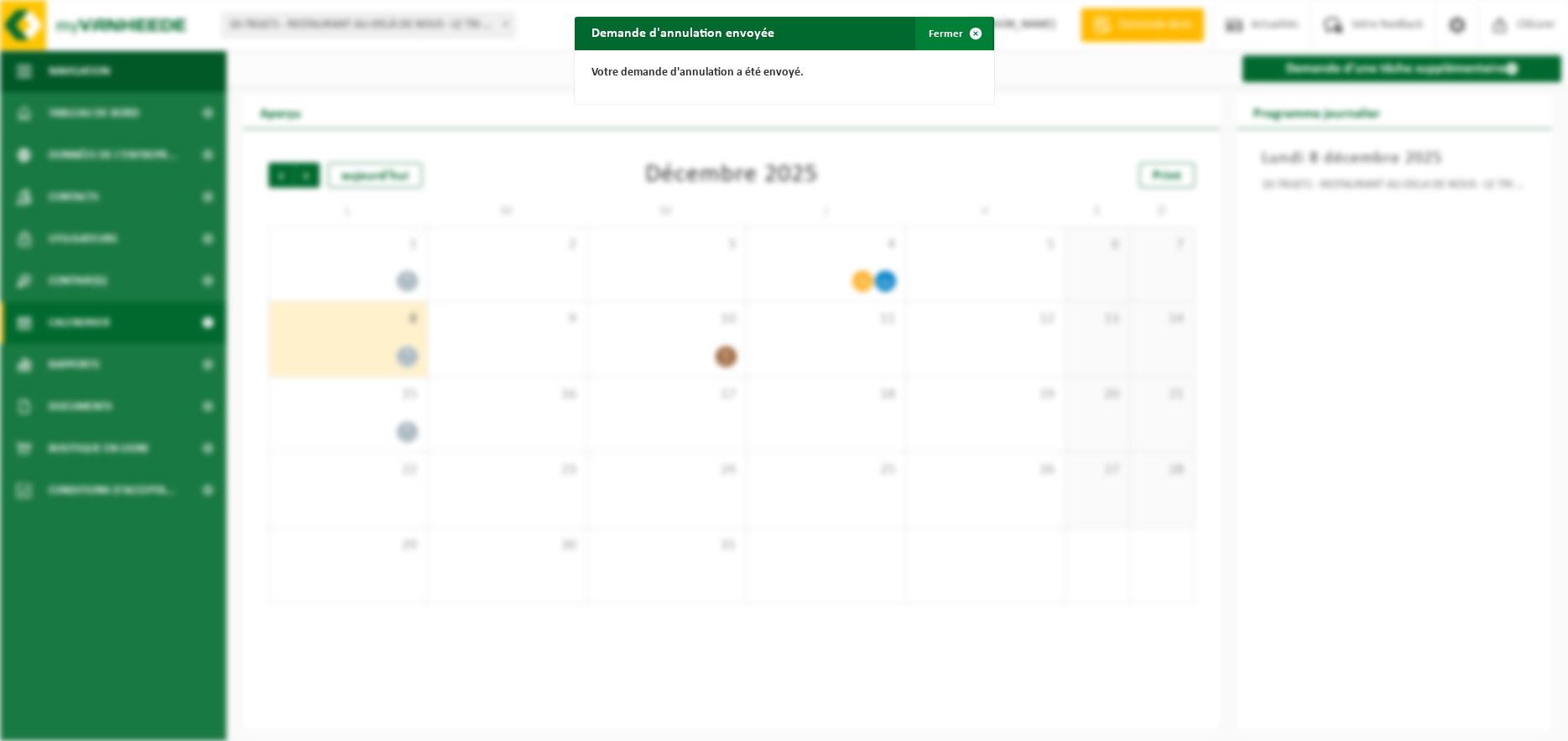
click at [951, 34] on button "Fermer" at bounding box center [953, 33] width 77 height 33
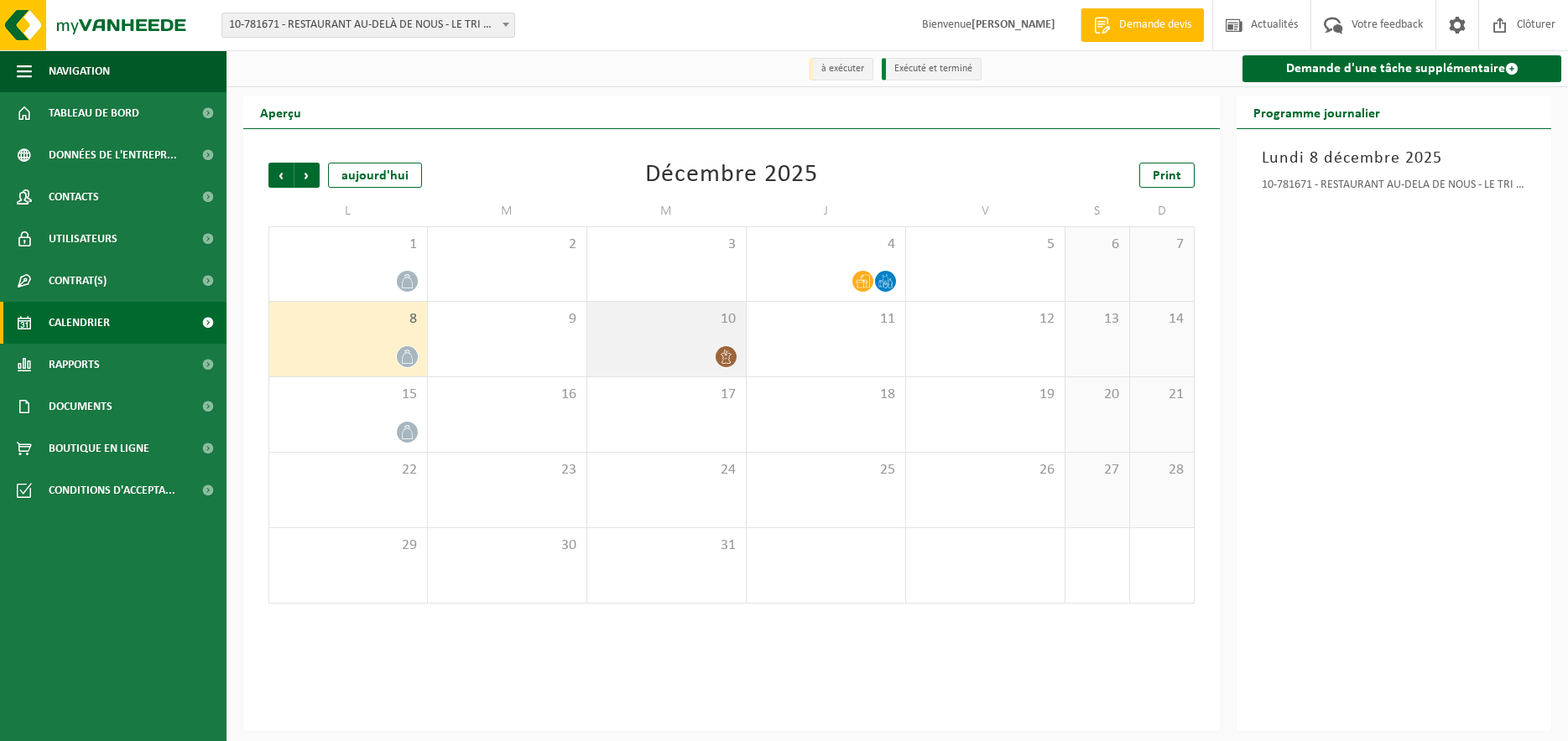
click at [724, 362] on icon at bounding box center [726, 356] width 14 height 14
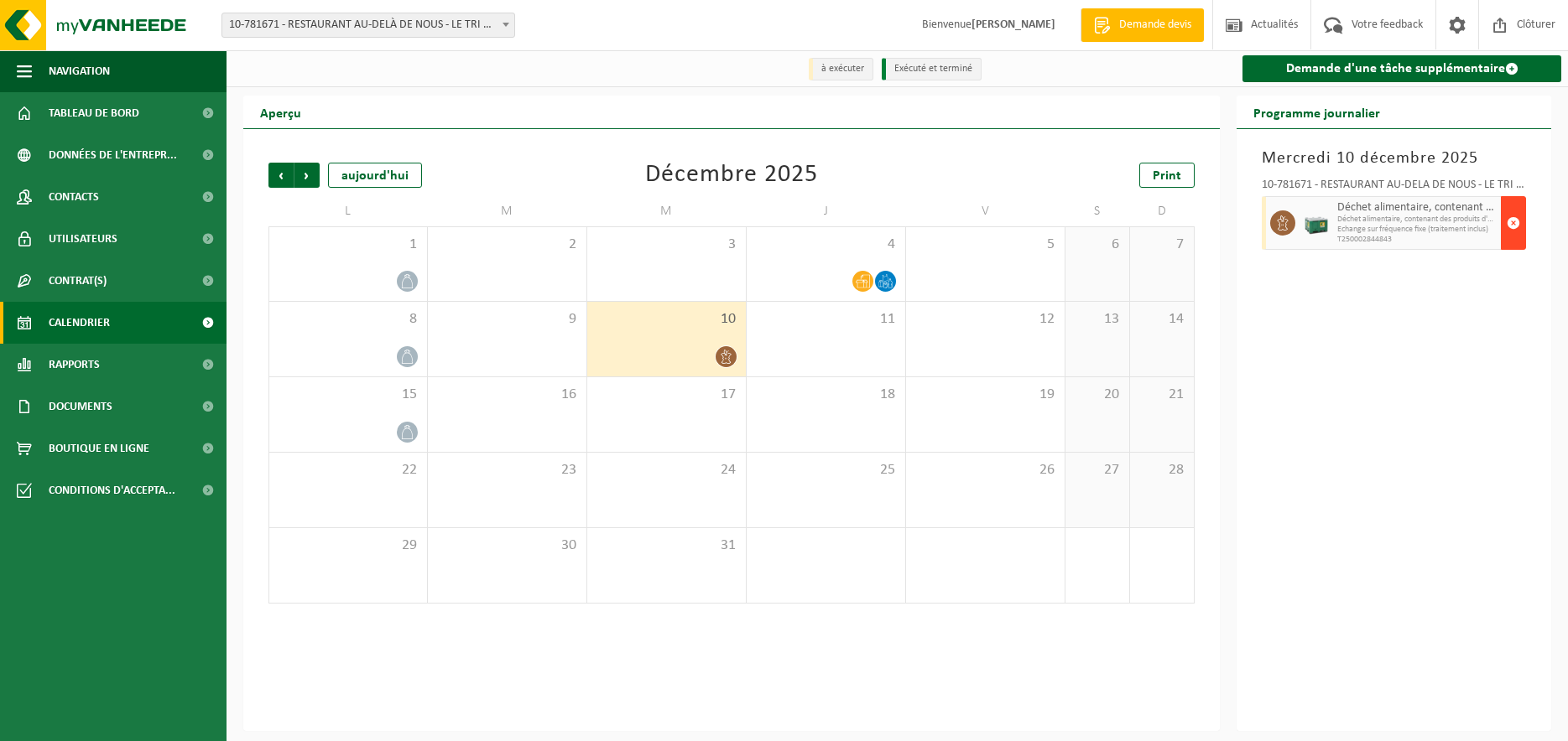
click at [1511, 228] on span "button" at bounding box center [1514, 223] width 14 height 33
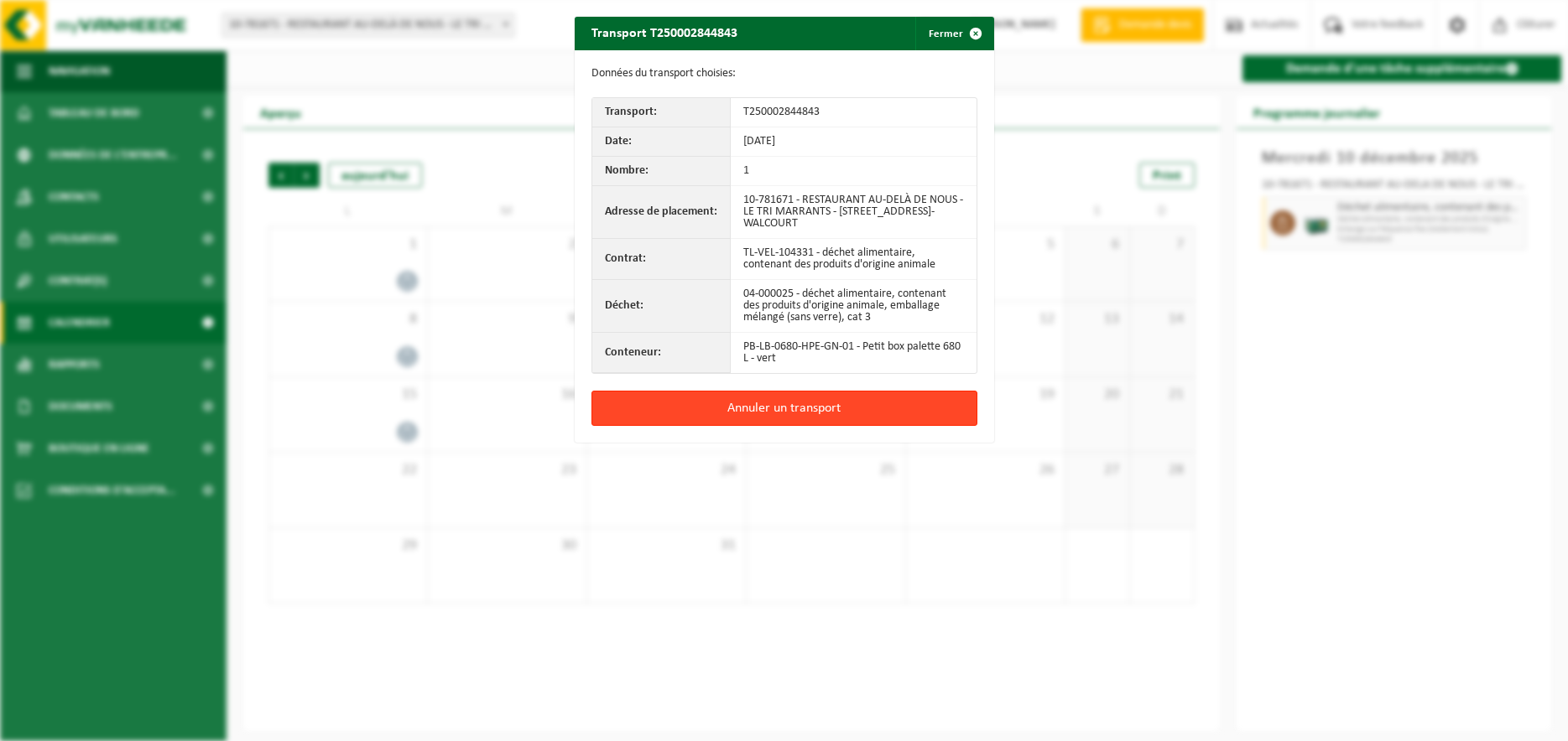
click at [877, 401] on button "Annuler un transport" at bounding box center [784, 408] width 386 height 35
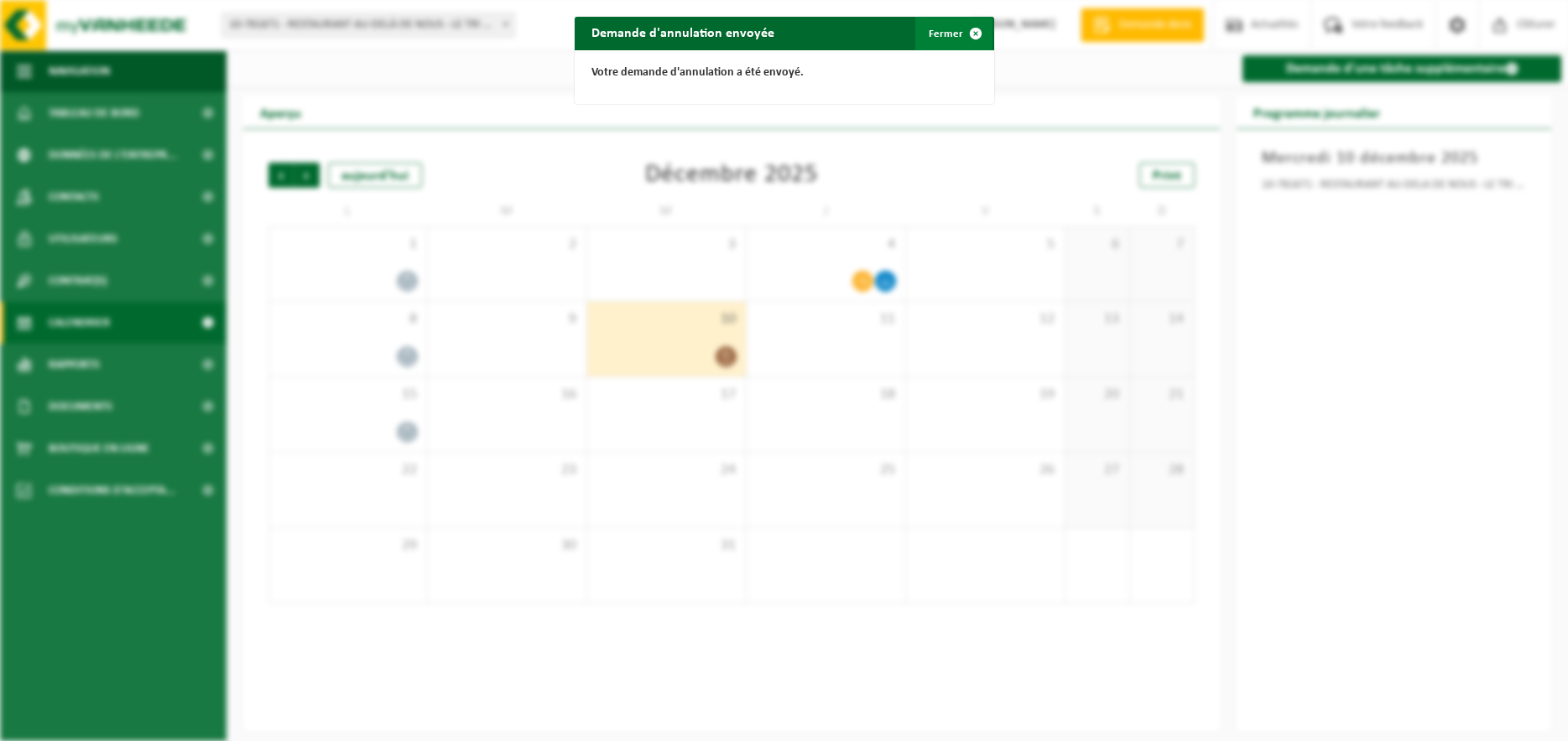
click at [945, 31] on button "Fermer" at bounding box center [953, 33] width 77 height 33
